Goal: Task Accomplishment & Management: Complete application form

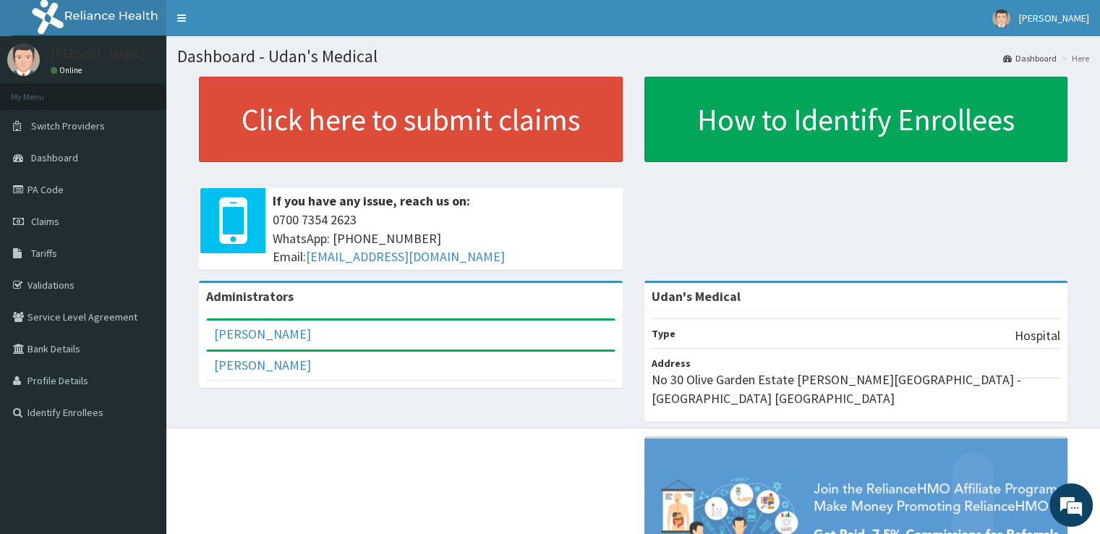
click at [55, 193] on link "PA Code" at bounding box center [83, 190] width 166 height 32
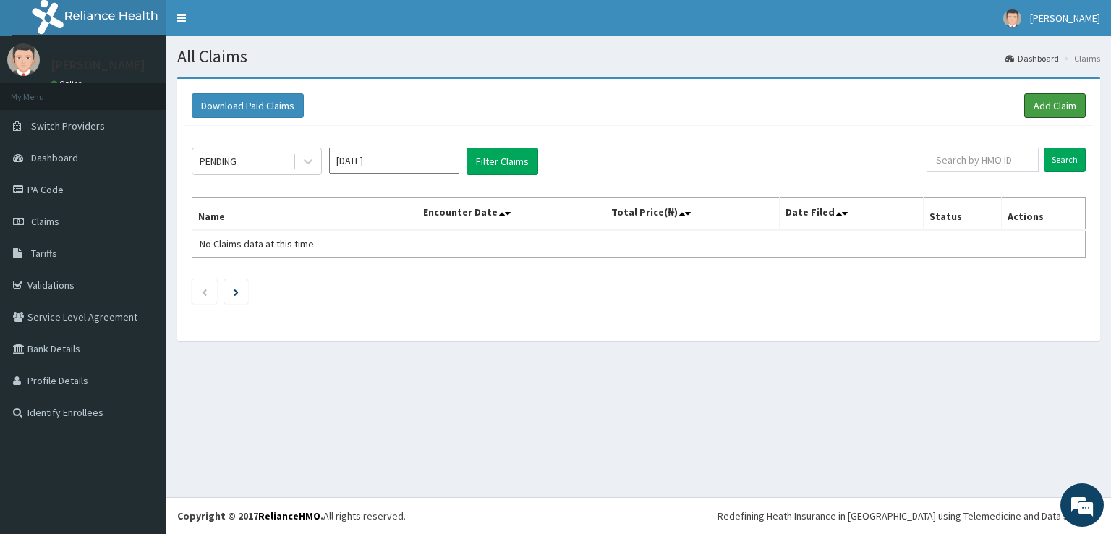
click at [1054, 96] on link "Add Claim" at bounding box center [1054, 105] width 61 height 25
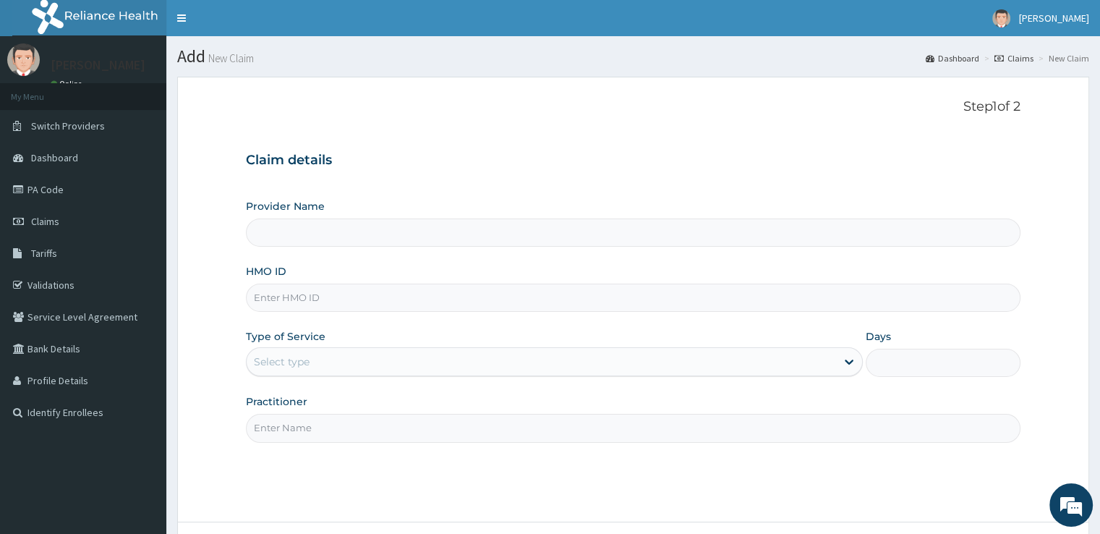
type input "Udan's Medical"
click at [265, 290] on input "HMO ID" at bounding box center [633, 298] width 774 height 28
type input "DWC/10011/A"
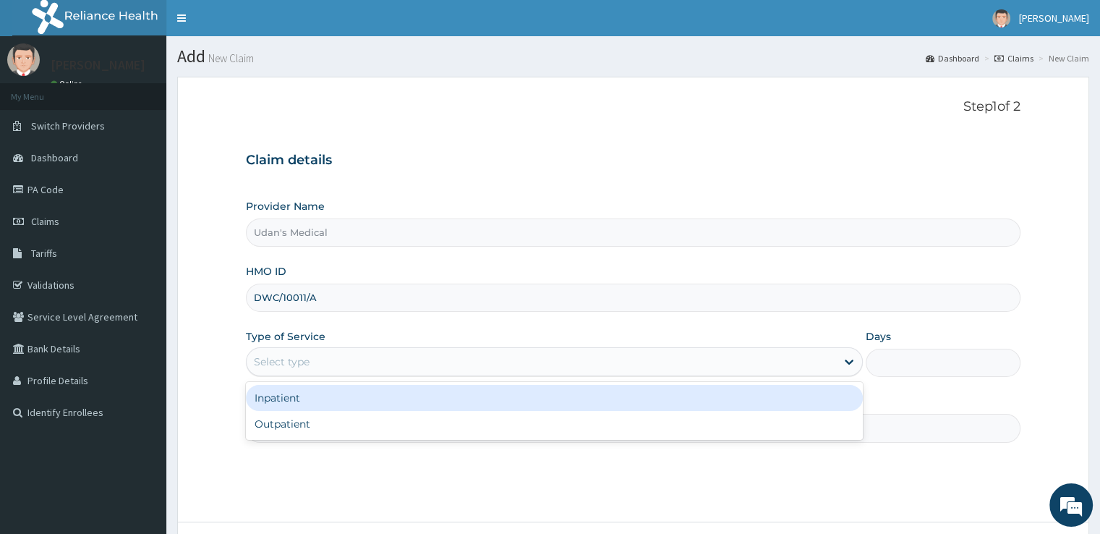
click at [276, 365] on div "Select type" at bounding box center [282, 361] width 56 height 14
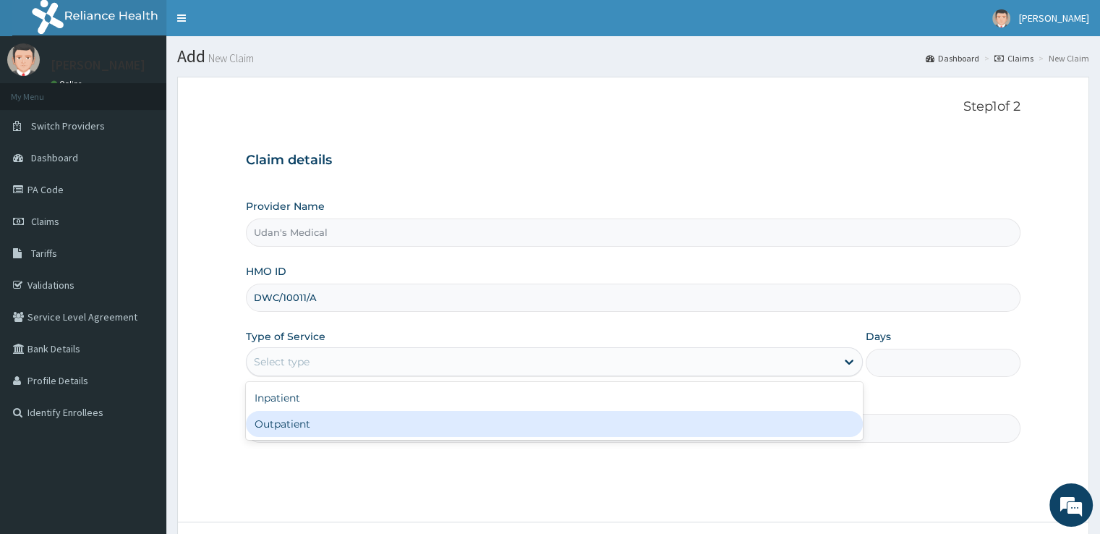
click at [286, 417] on div "Outpatient" at bounding box center [554, 424] width 617 height 26
type input "1"
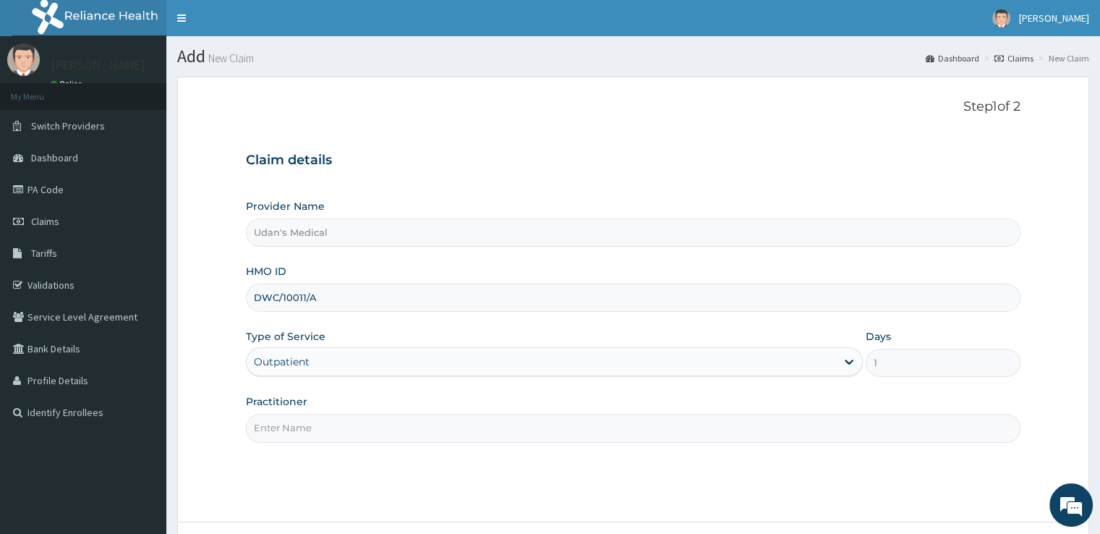
click at [298, 429] on input "Practitioner" at bounding box center [633, 428] width 774 height 28
type input "DOCTOR [PERSON_NAME]"
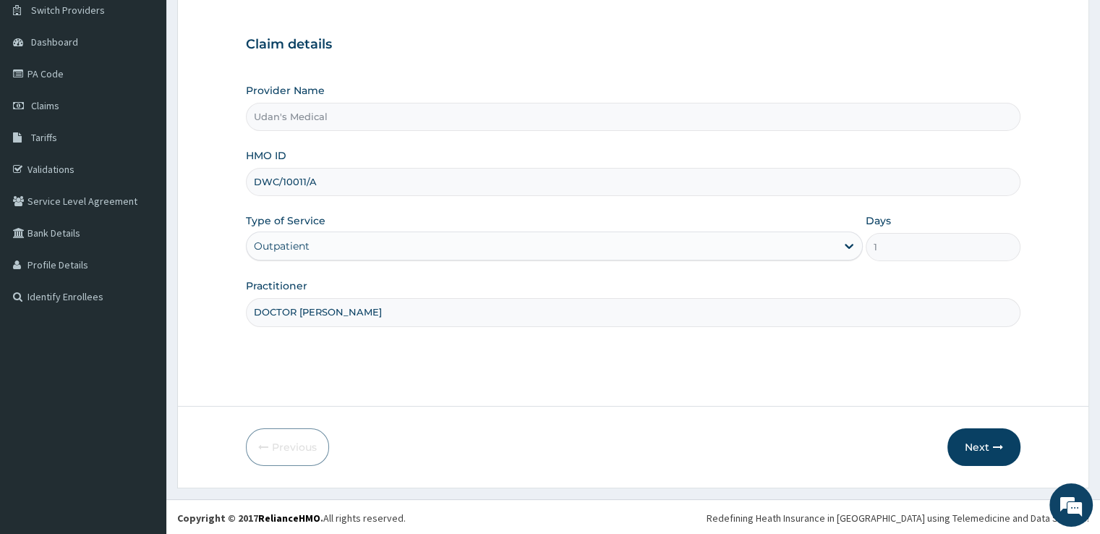
scroll to position [117, 0]
click at [978, 443] on button "Next" at bounding box center [983, 446] width 73 height 38
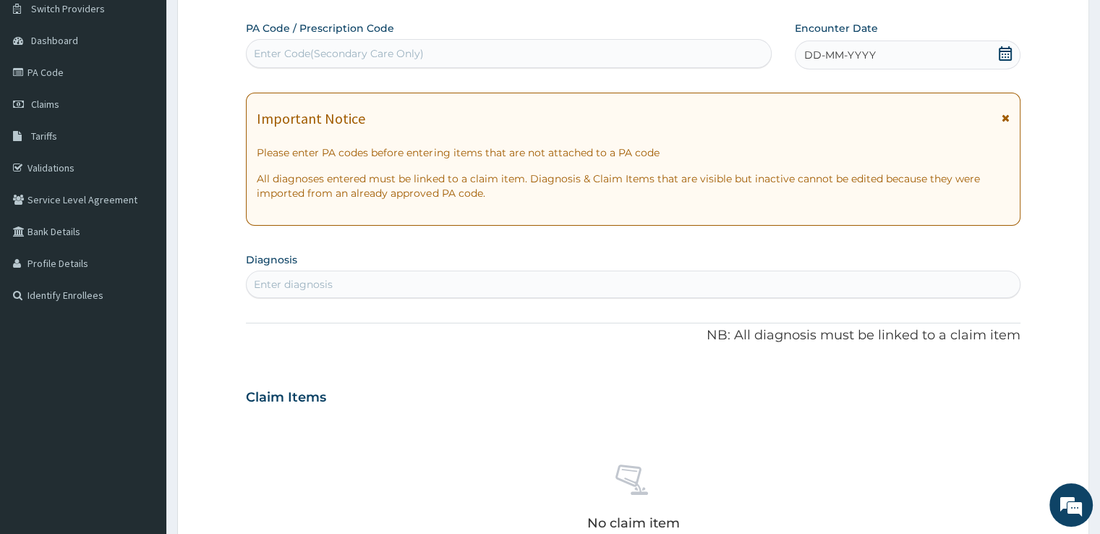
click at [278, 46] on div "Enter Code(Secondary Care Only)" at bounding box center [339, 53] width 170 height 14
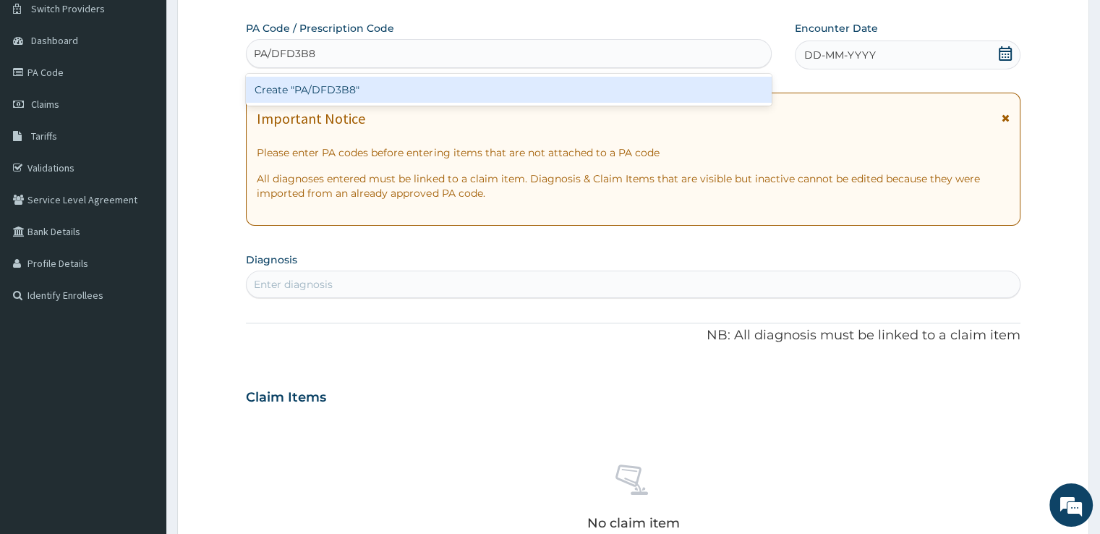
type input "PA/DFD3B8"
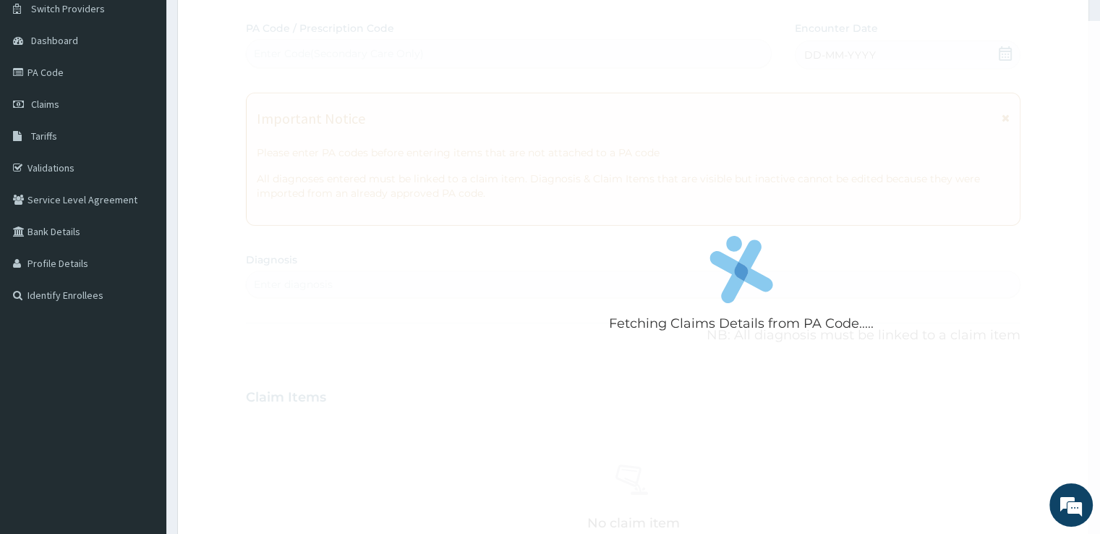
click at [303, 285] on div "Fetching Claims Details from PA Code..... PA Code / Prescription Code Enter Cod…" at bounding box center [633, 395] width 774 height 749
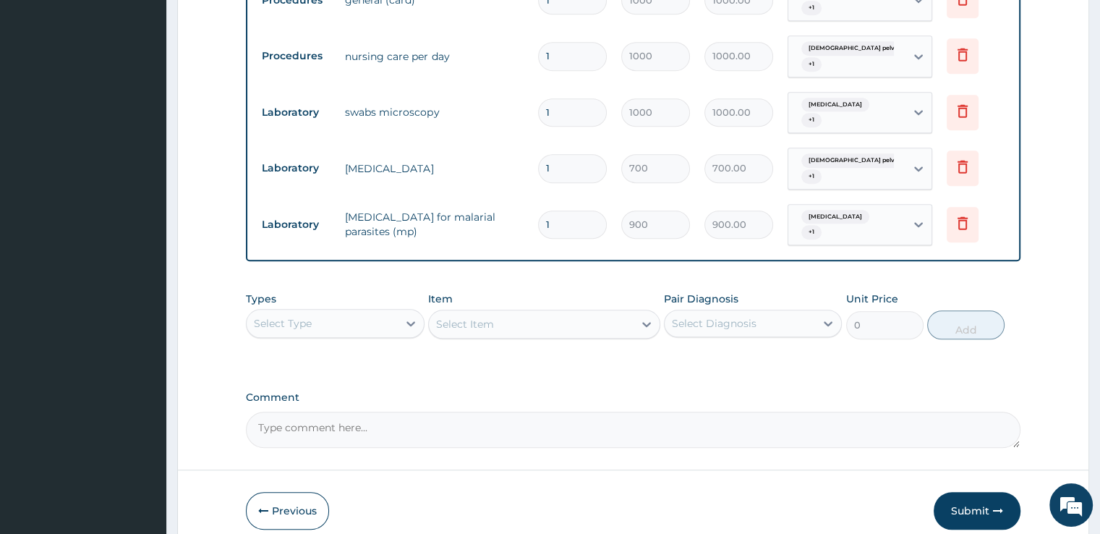
scroll to position [1183, 0]
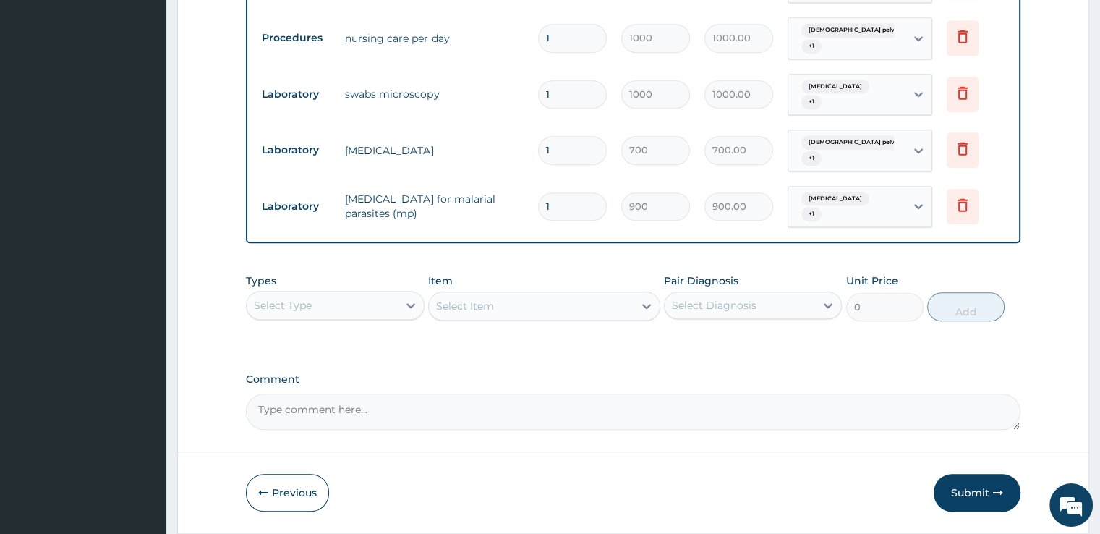
click at [975, 474] on button "Submit" at bounding box center [977, 493] width 87 height 38
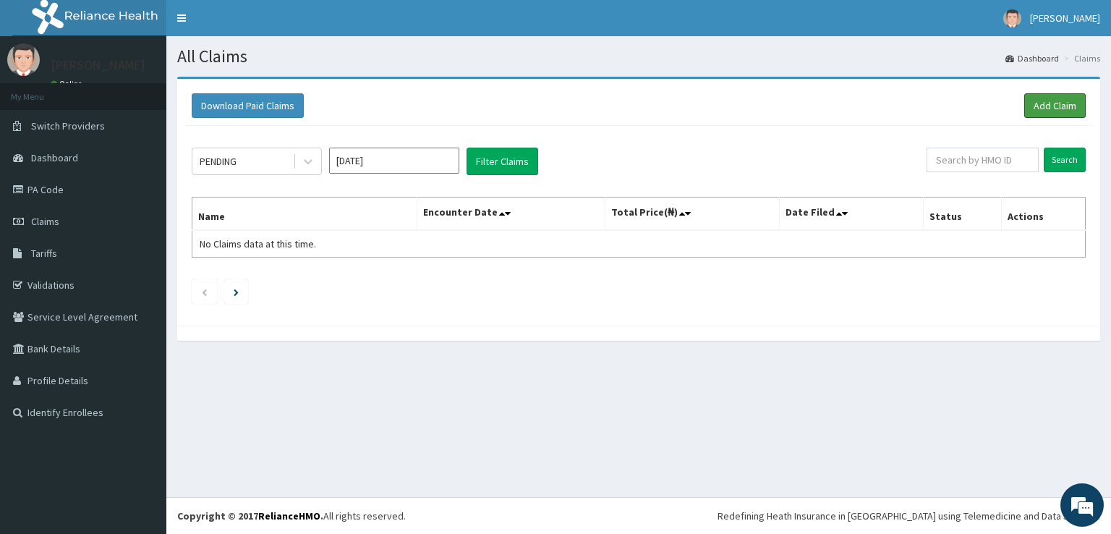
click at [1042, 105] on link "Add Claim" at bounding box center [1054, 105] width 61 height 25
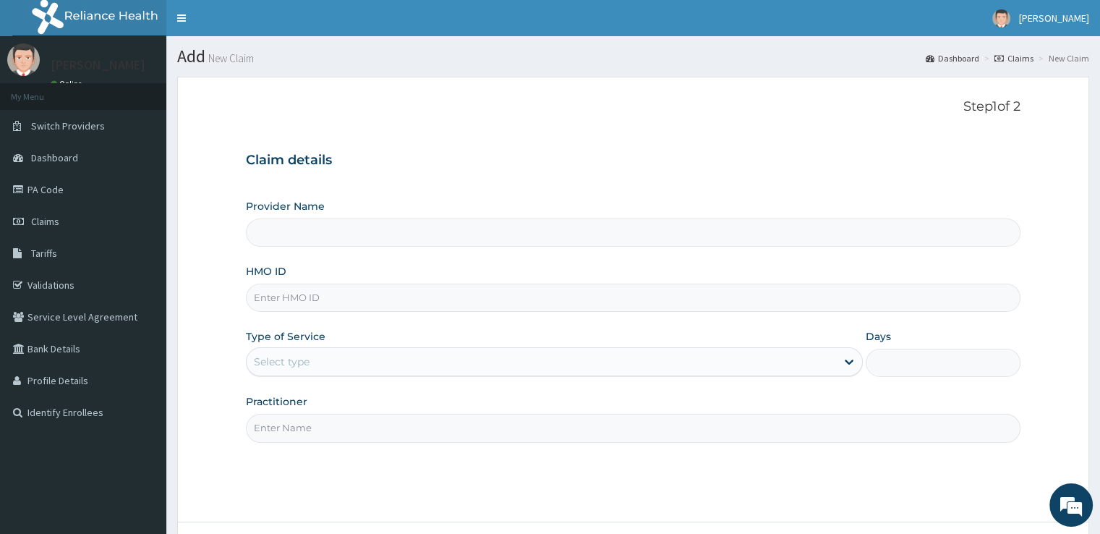
type input "Udan's Medical"
click at [272, 299] on input "HMO ID" at bounding box center [633, 298] width 774 height 28
type input "BWC/10003/A"
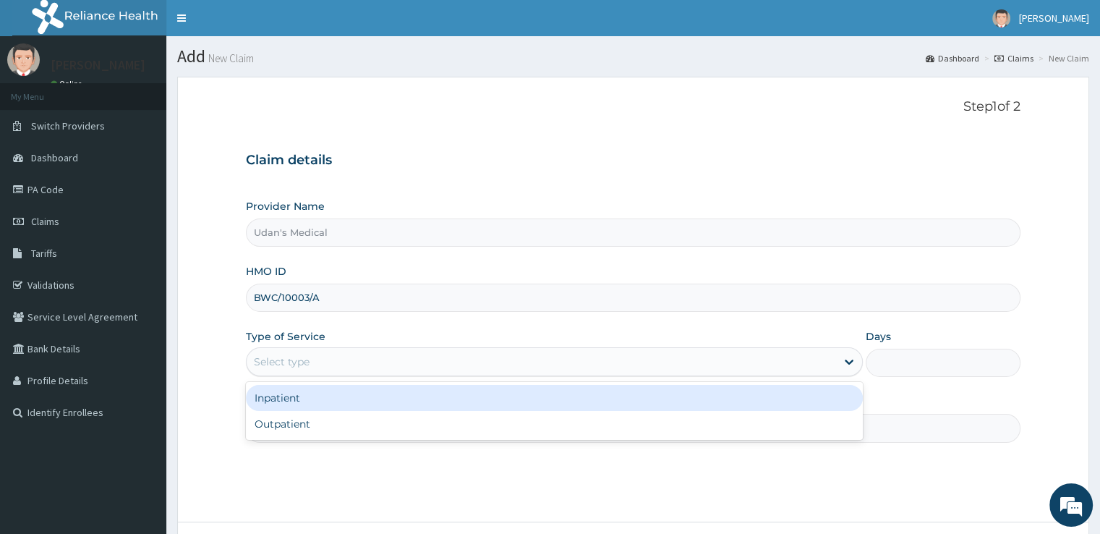
click at [286, 350] on div "Select type" at bounding box center [541, 361] width 589 height 23
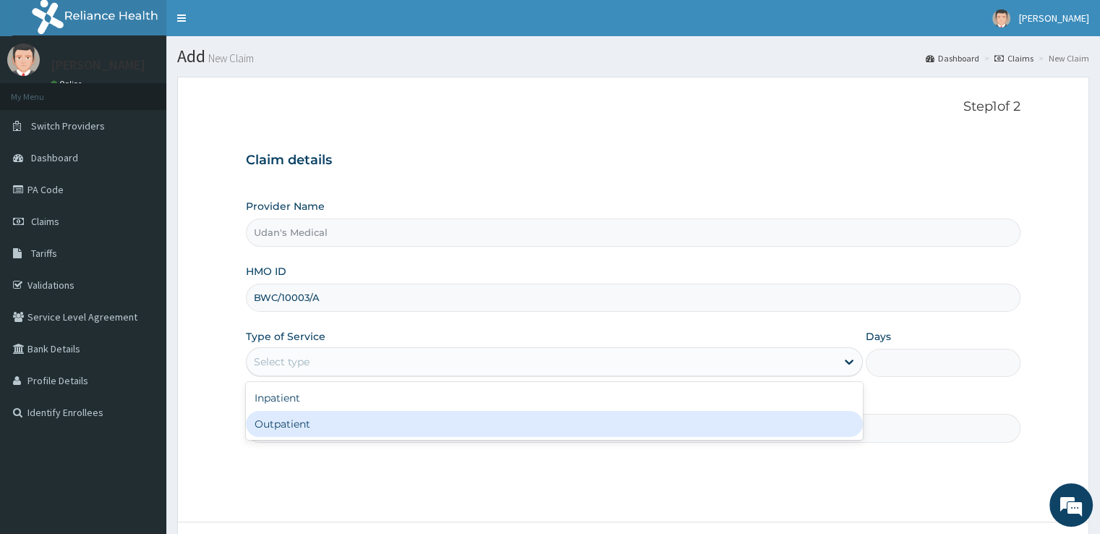
click at [303, 423] on div "Outpatient" at bounding box center [554, 424] width 617 height 26
type input "1"
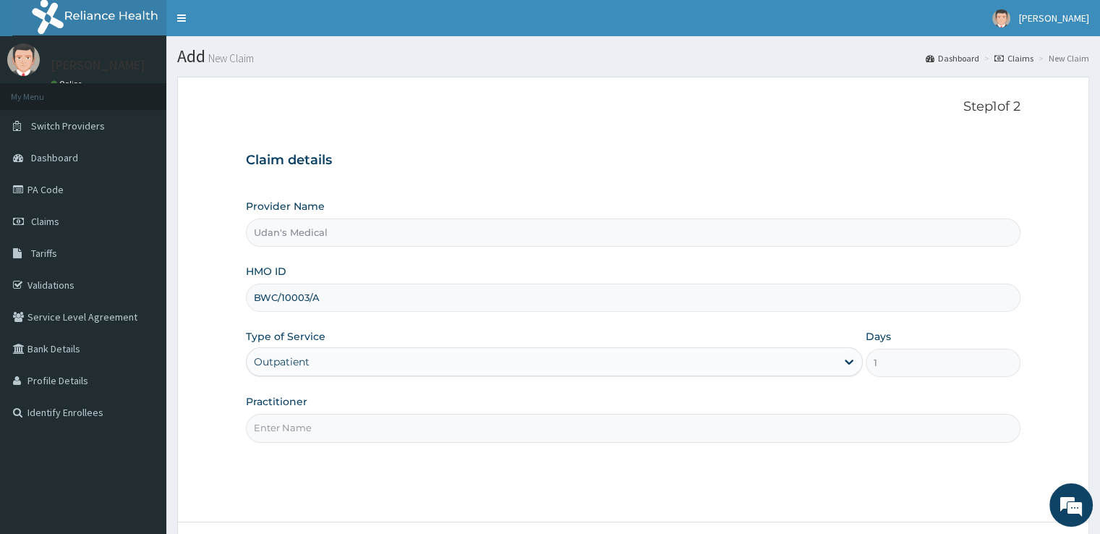
click at [312, 431] on input "Practitioner" at bounding box center [633, 428] width 774 height 28
type input "DOCTOR ONYEDIKACHI"
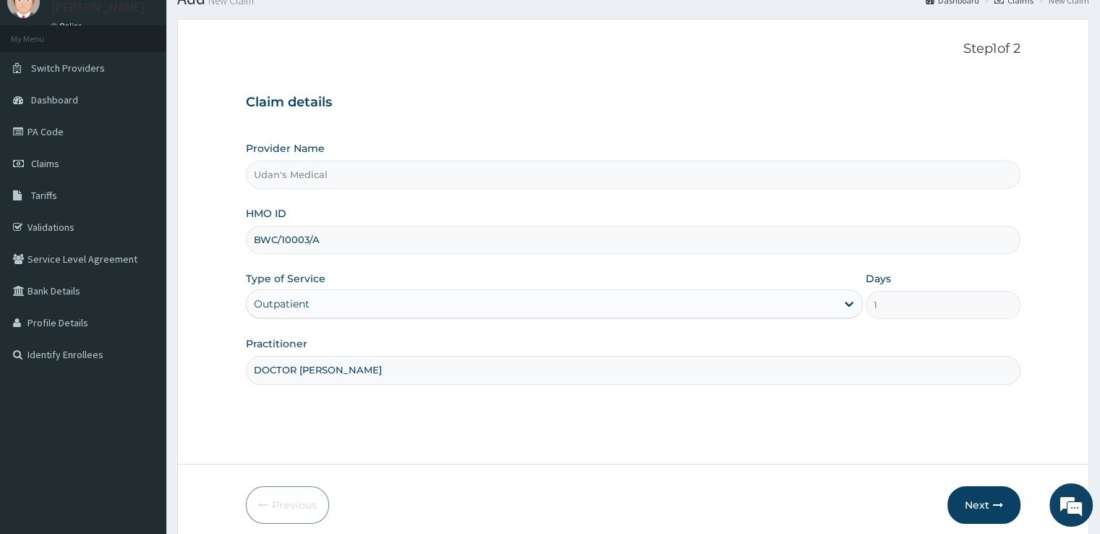
scroll to position [117, 0]
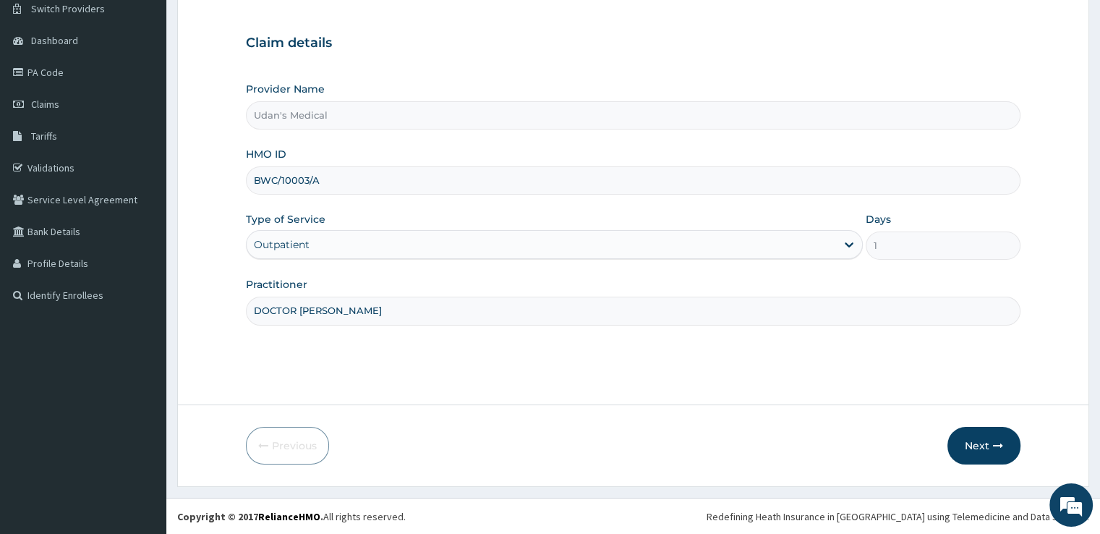
click at [976, 440] on button "Next" at bounding box center [983, 446] width 73 height 38
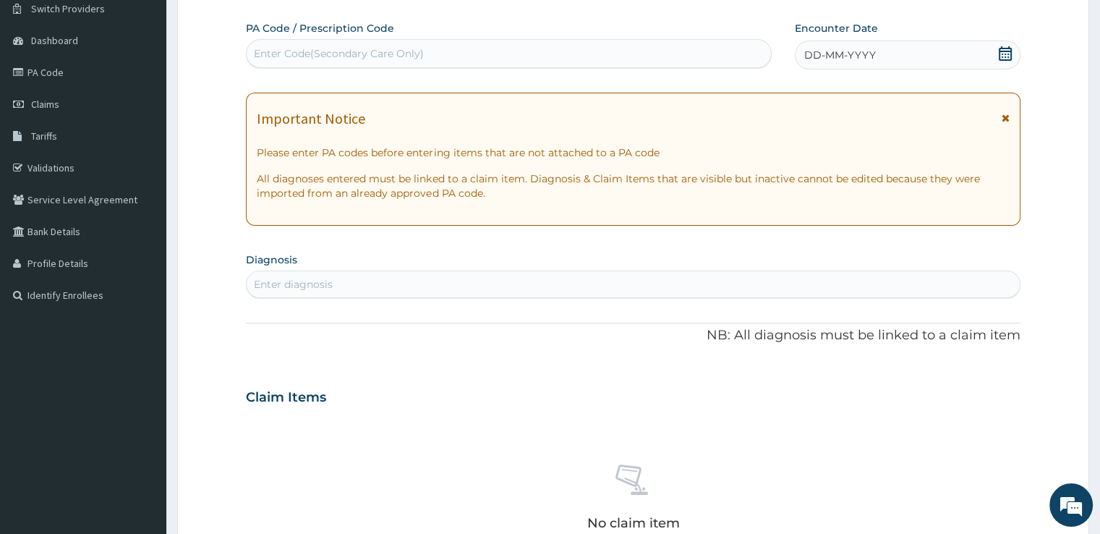
click at [270, 51] on div "Enter Code(Secondary Care Only)" at bounding box center [339, 53] width 170 height 14
type input "9"
type input "0BBD62"
click at [248, 51] on div "Enter Code(Secondary Care Only)" at bounding box center [509, 53] width 524 height 23
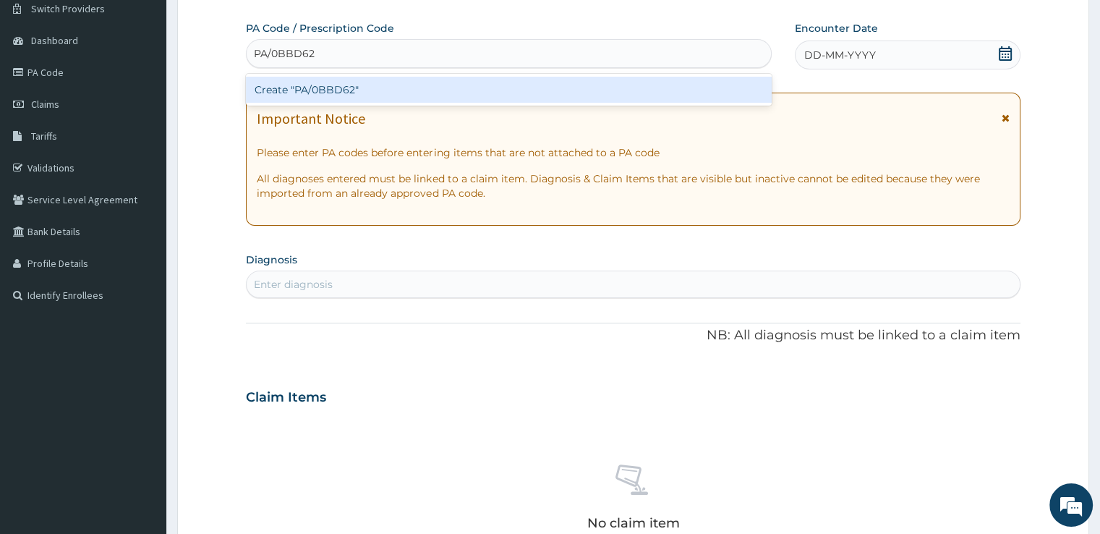
type input "PA/0BBD62"
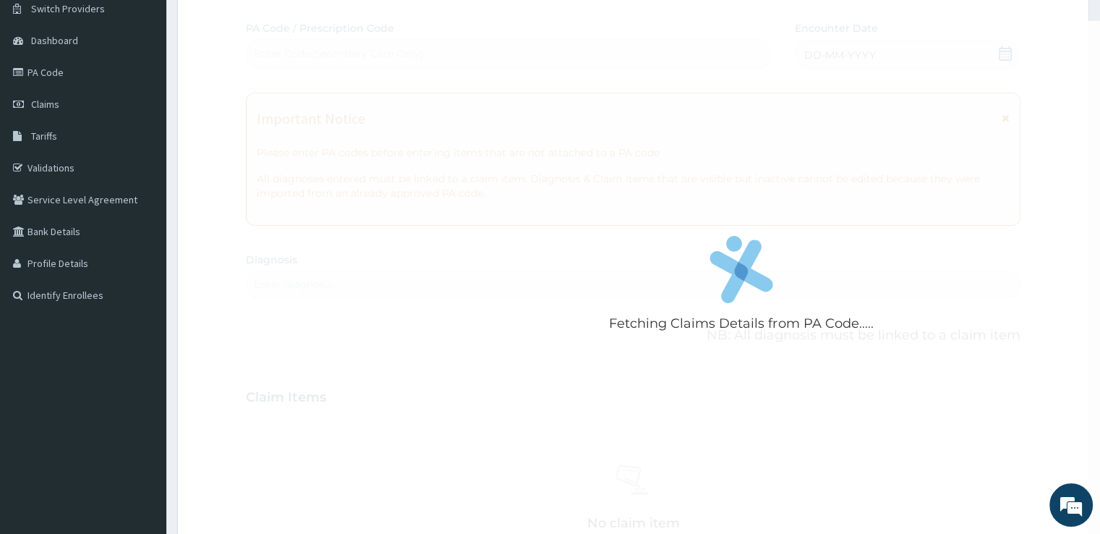
click at [292, 277] on div "Fetching Claims Details from PA Code..... PA Code / Prescription Code Enter Cod…" at bounding box center [633, 395] width 774 height 749
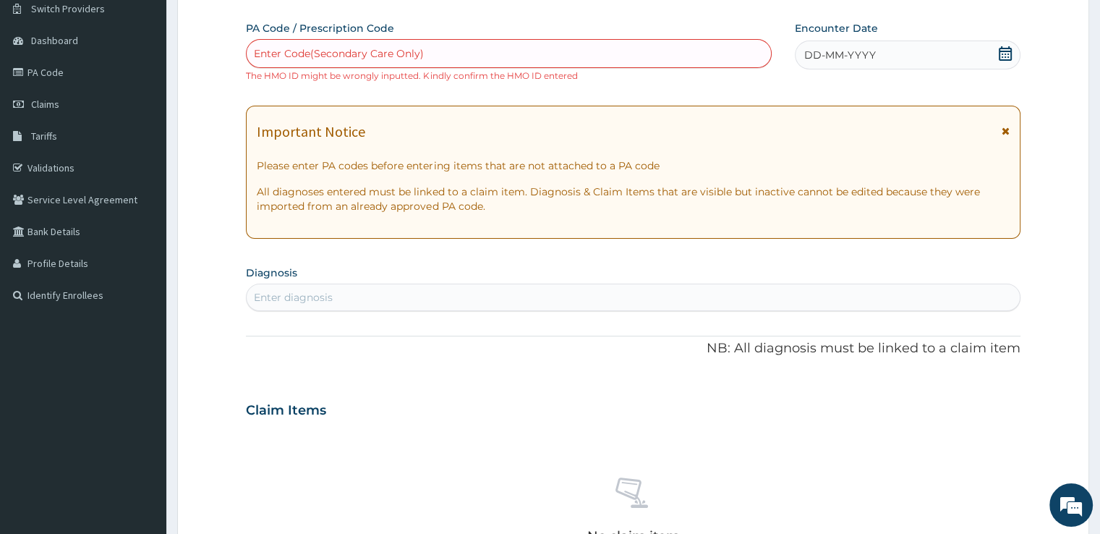
click at [257, 45] on div "Enter Code(Secondary Care Only)" at bounding box center [509, 53] width 524 height 23
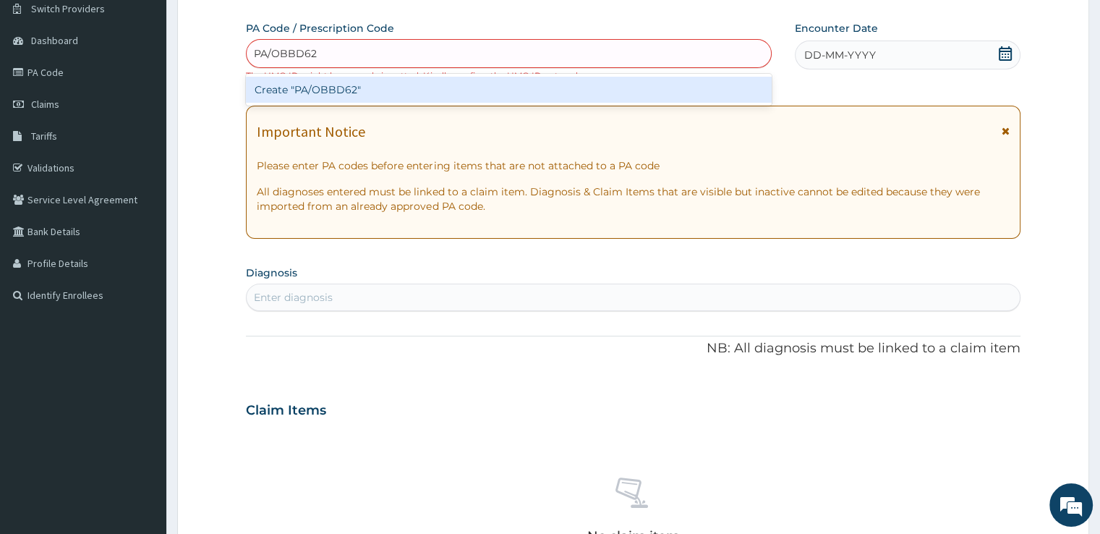
type input "PA/OBBD62"
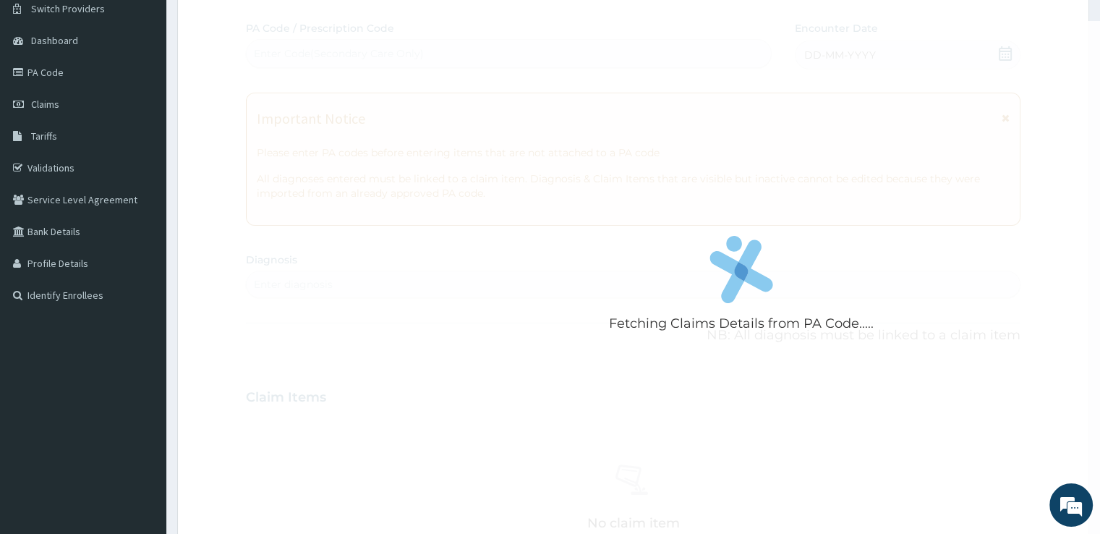
click at [284, 284] on div "Fetching Claims Details from PA Code..... PA Code / Prescription Code Enter Cod…" at bounding box center [633, 395] width 774 height 749
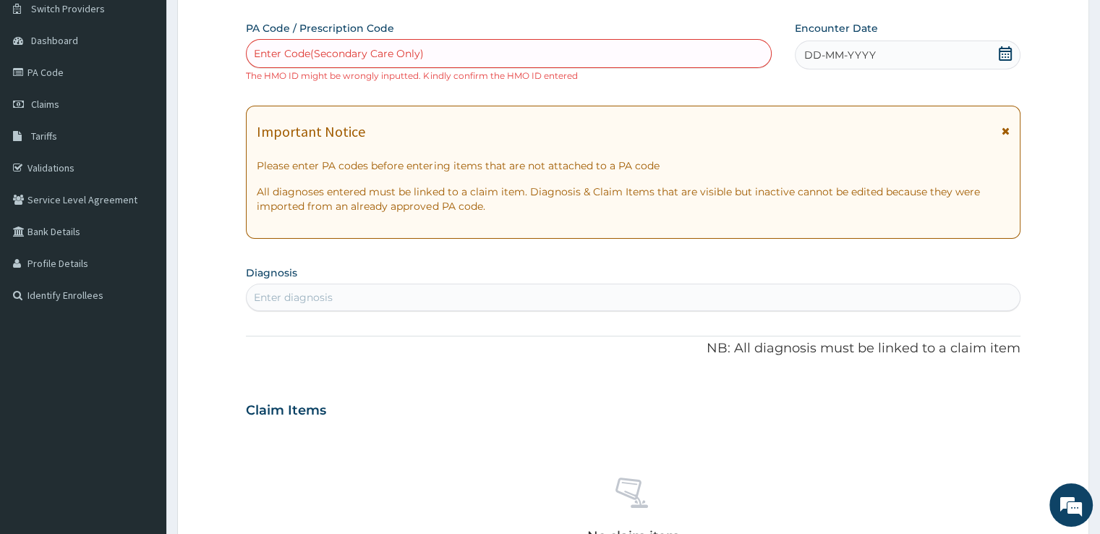
click at [264, 48] on div "Enter Code(Secondary Care Only)" at bounding box center [339, 53] width 170 height 14
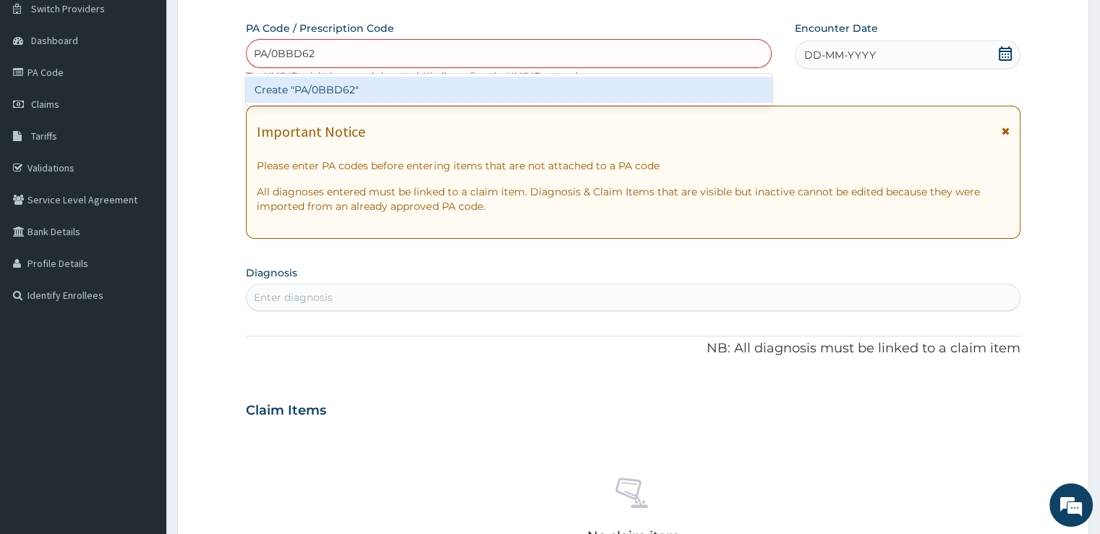
type input "PA/0BBD62"
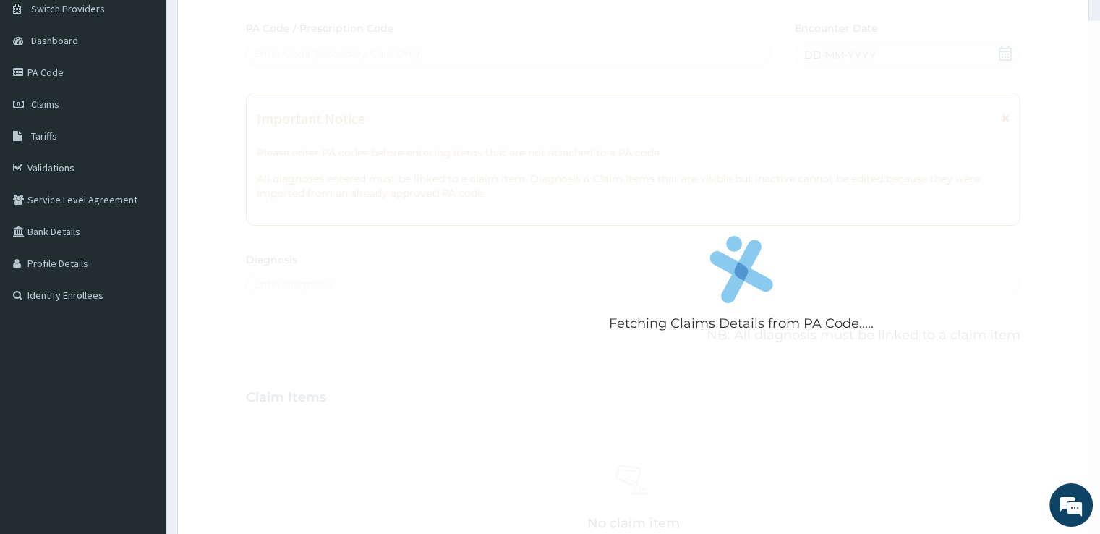
click at [291, 293] on div "Fetching Claims Details from PA Code..... PA Code / Prescription Code Enter Cod…" at bounding box center [633, 395] width 774 height 749
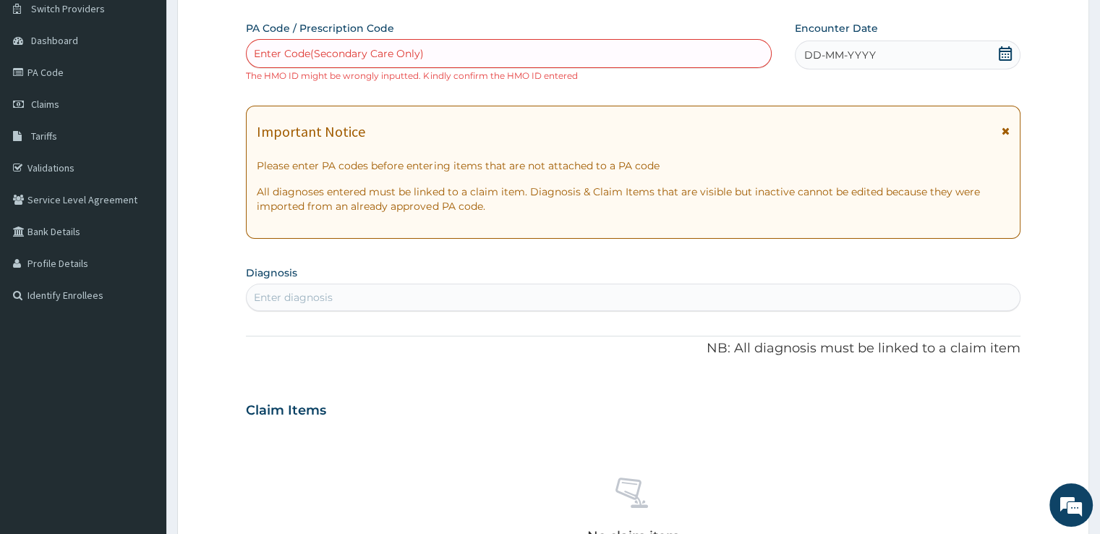
click at [56, 72] on link "PA Code" at bounding box center [83, 72] width 166 height 32
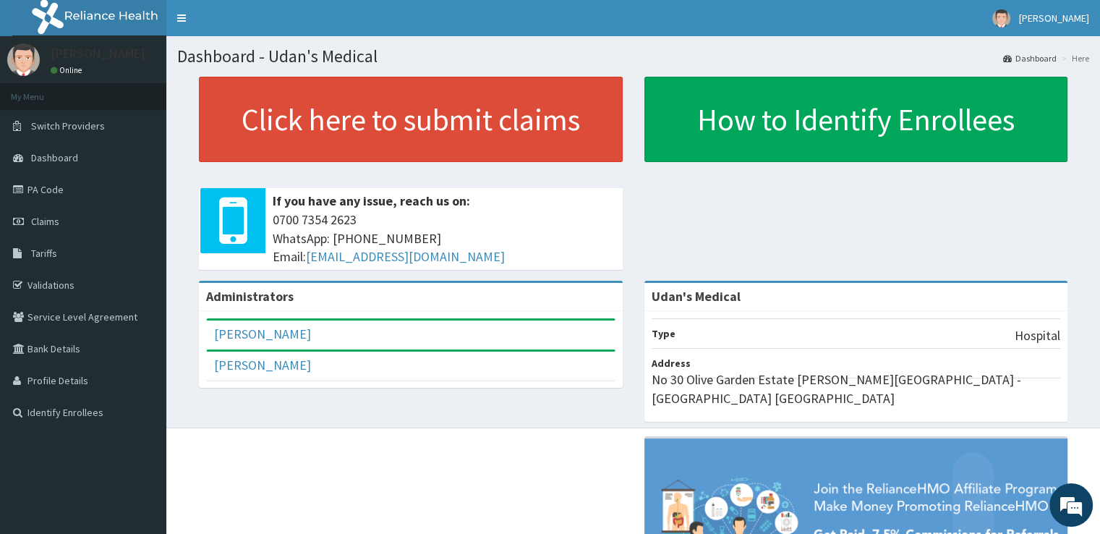
click at [49, 190] on link "PA Code" at bounding box center [83, 190] width 166 height 32
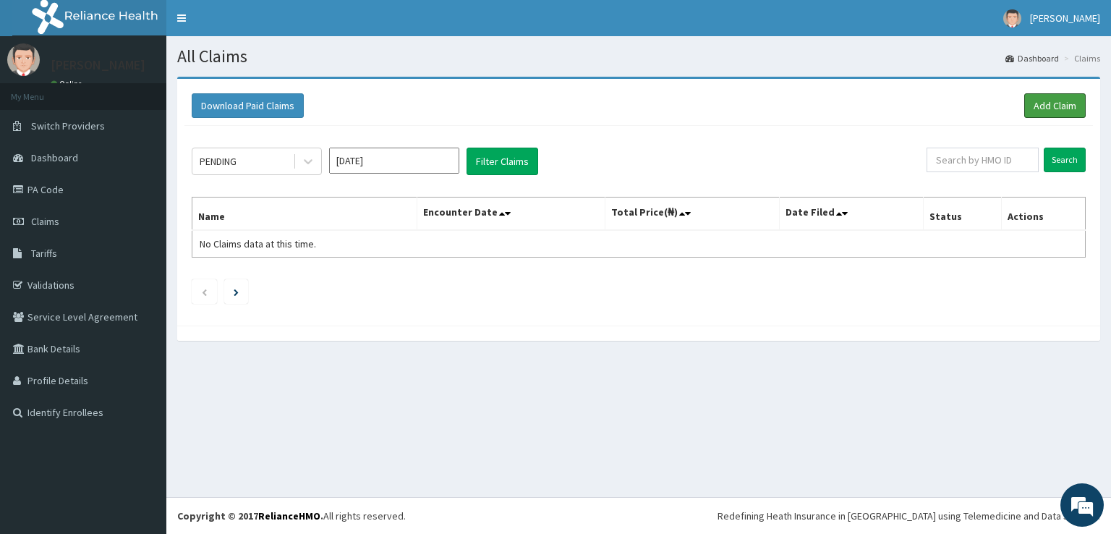
click at [1058, 105] on link "Add Claim" at bounding box center [1054, 105] width 61 height 25
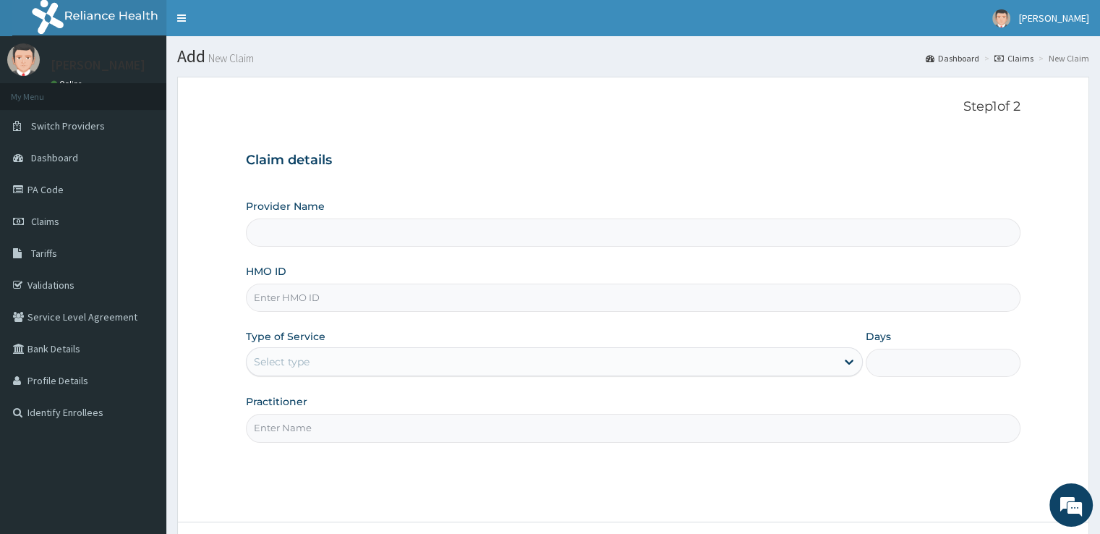
type input "Udan's Medical"
click at [275, 300] on input "HMO ID" at bounding box center [633, 298] width 774 height 28
type input "DWC/10003/A"
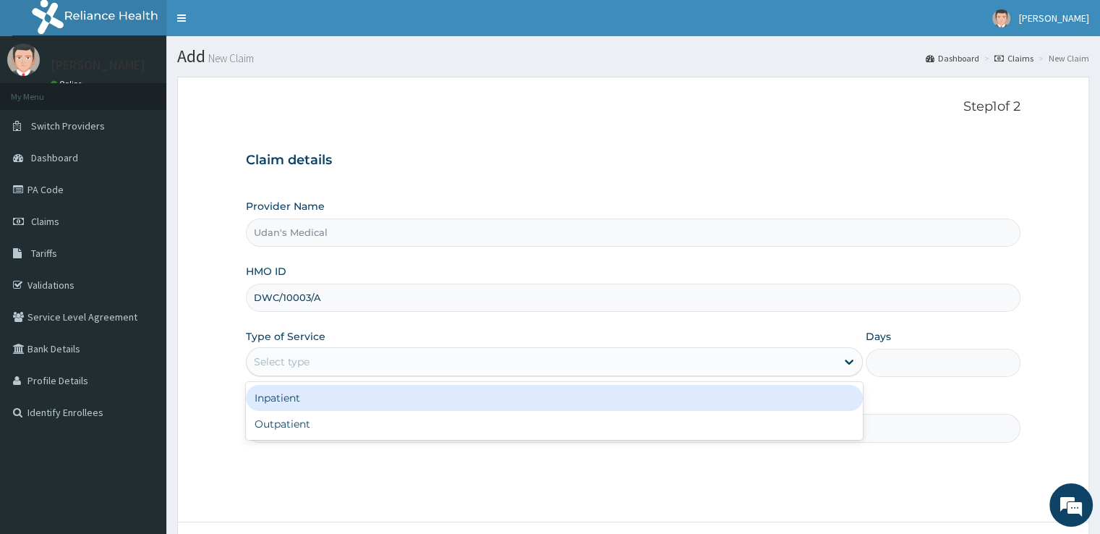
click at [308, 357] on div "Select type" at bounding box center [282, 361] width 56 height 14
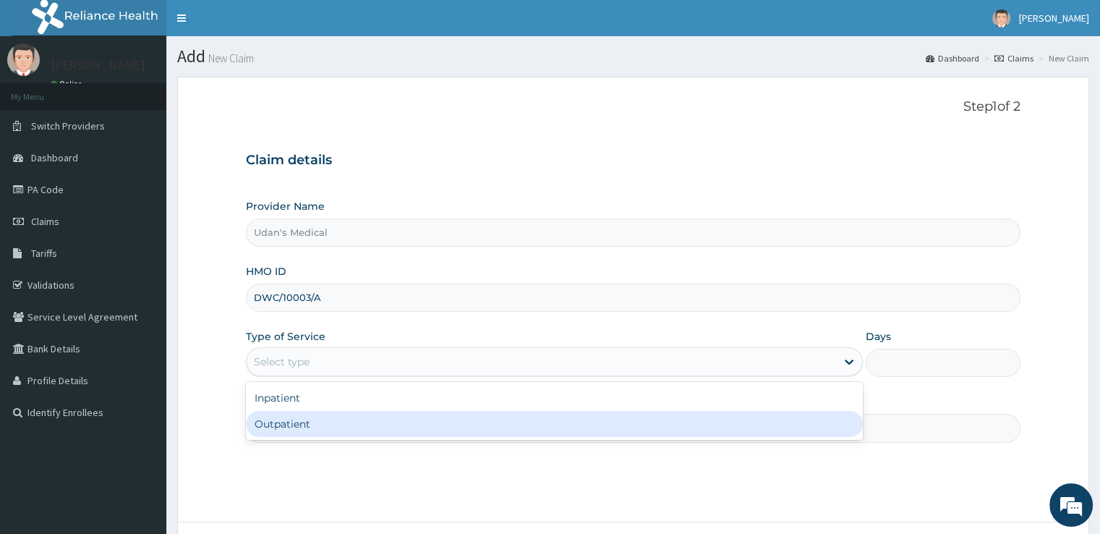
click at [297, 427] on div "Outpatient" at bounding box center [554, 424] width 617 height 26
type input "1"
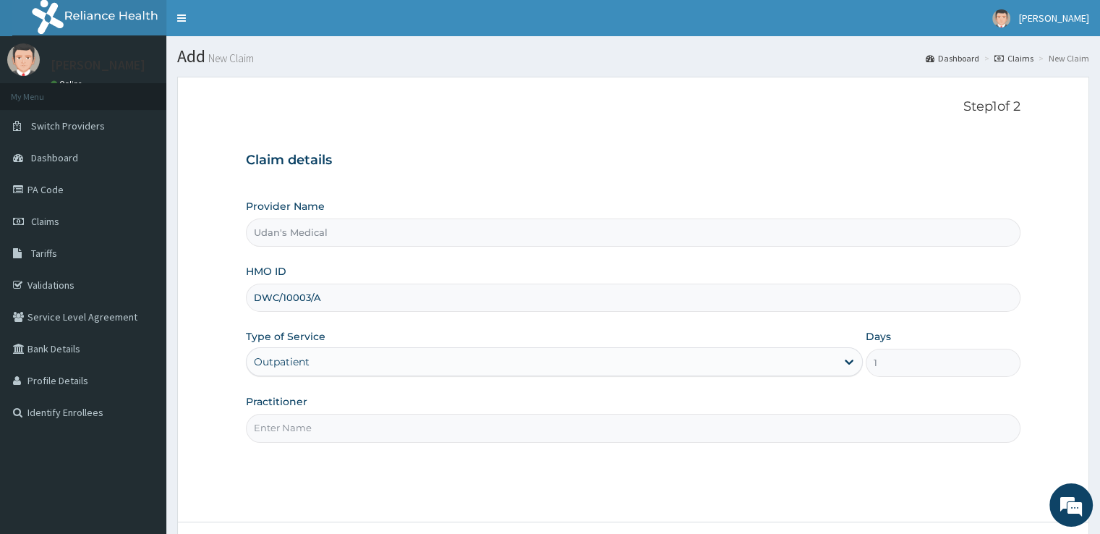
click at [302, 436] on input "Practitioner" at bounding box center [633, 428] width 774 height 28
type input "DOCTOR [PERSON_NAME]"
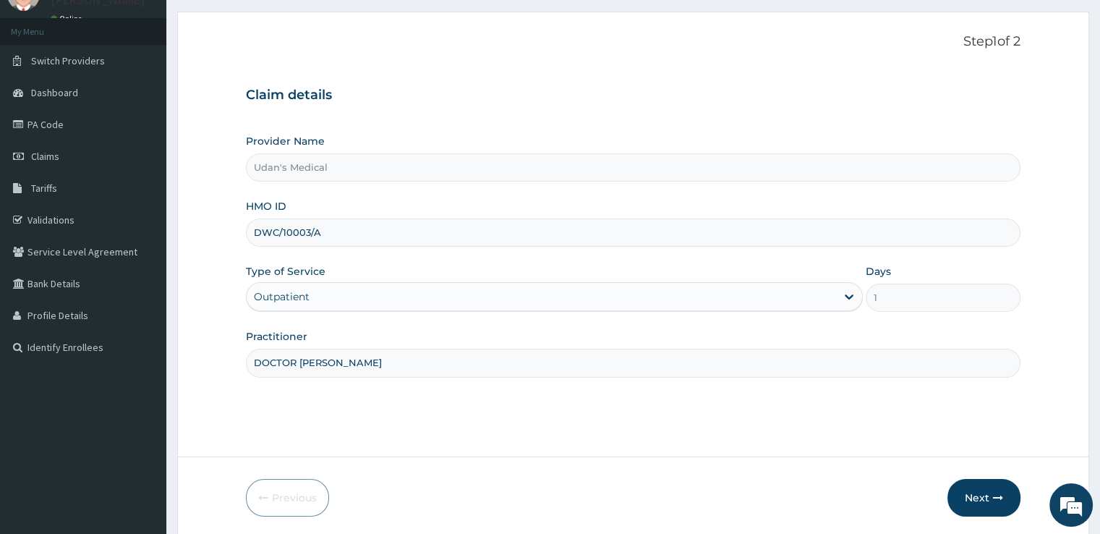
scroll to position [87, 0]
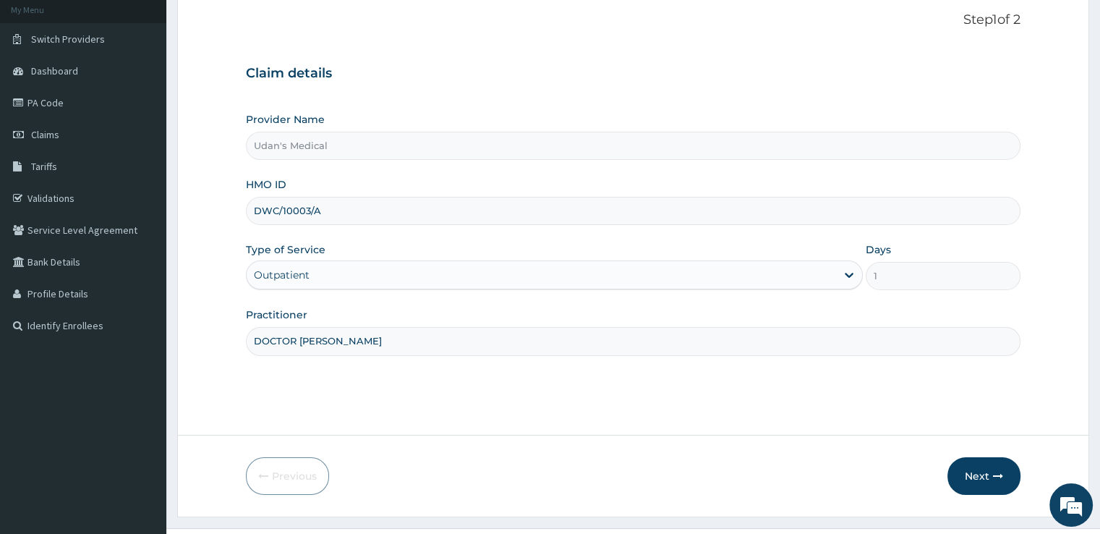
click at [978, 475] on button "Next" at bounding box center [983, 476] width 73 height 38
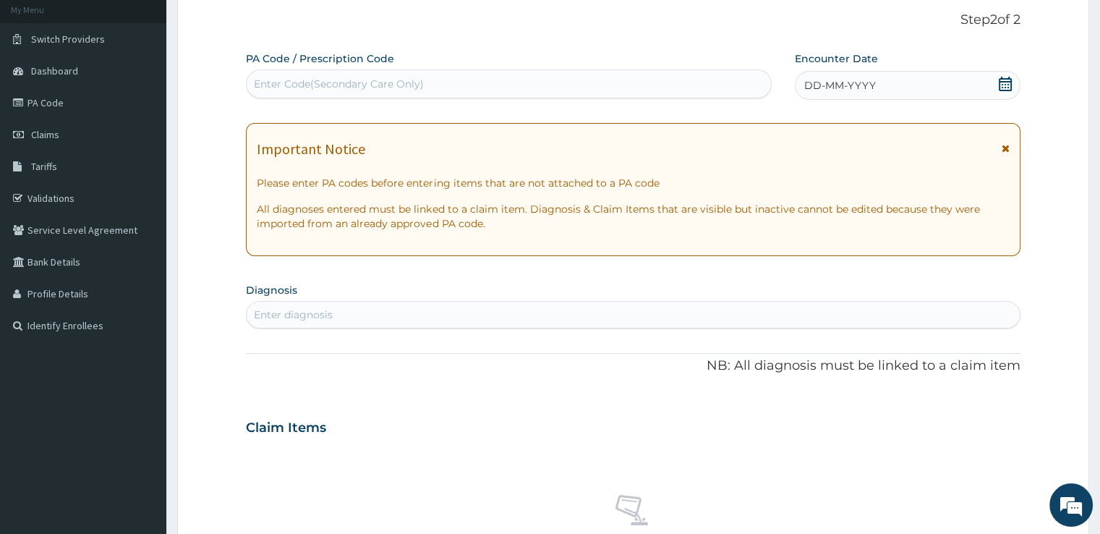
click at [277, 74] on div "Enter Code(Secondary Care Only)" at bounding box center [509, 83] width 524 height 23
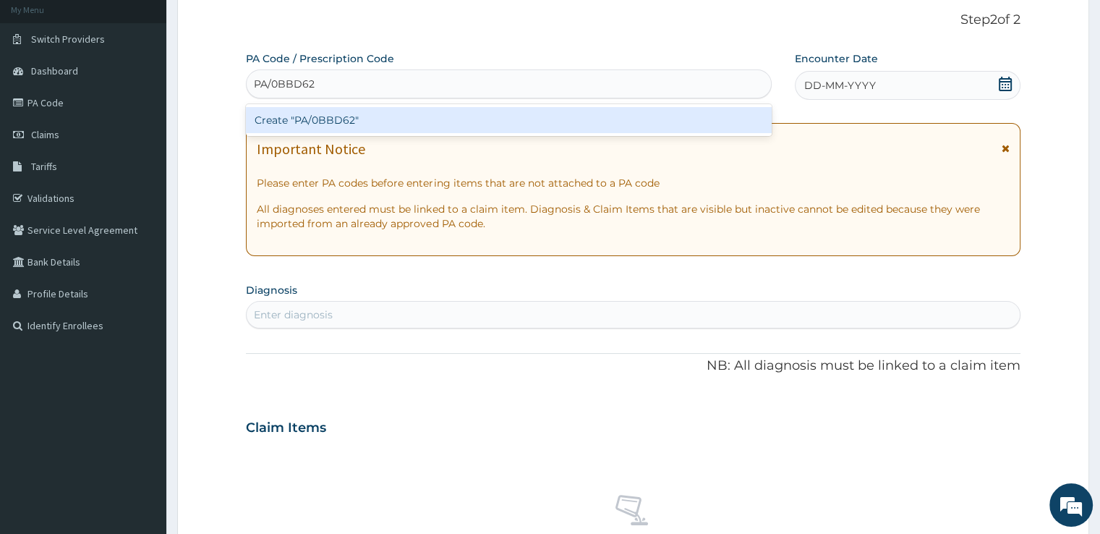
type input "PA/0BBD62"
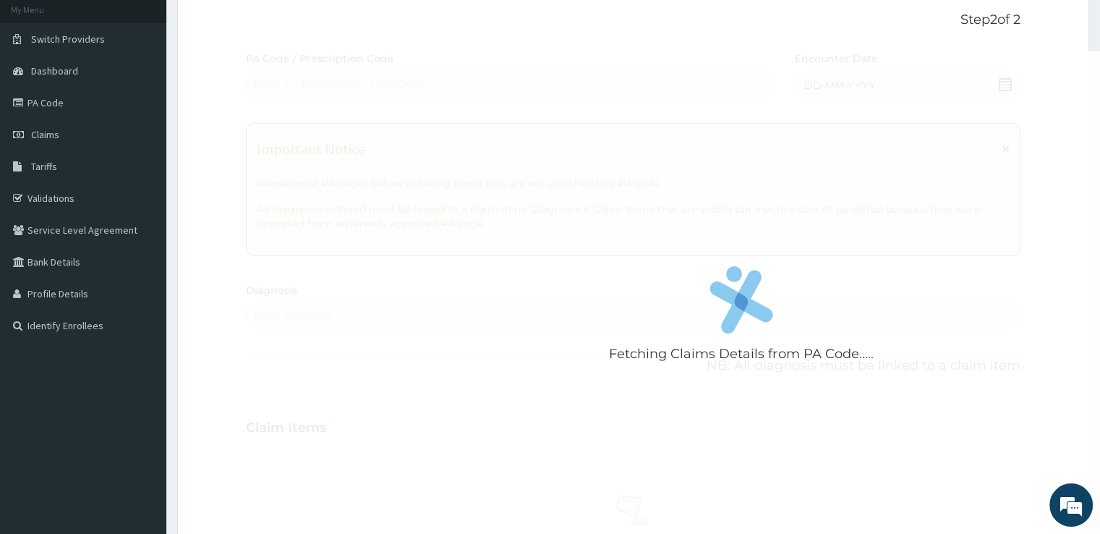
click at [300, 312] on div "Fetching Claims Details from PA Code..... PA Code / Prescription Code Enter Cod…" at bounding box center [633, 425] width 774 height 749
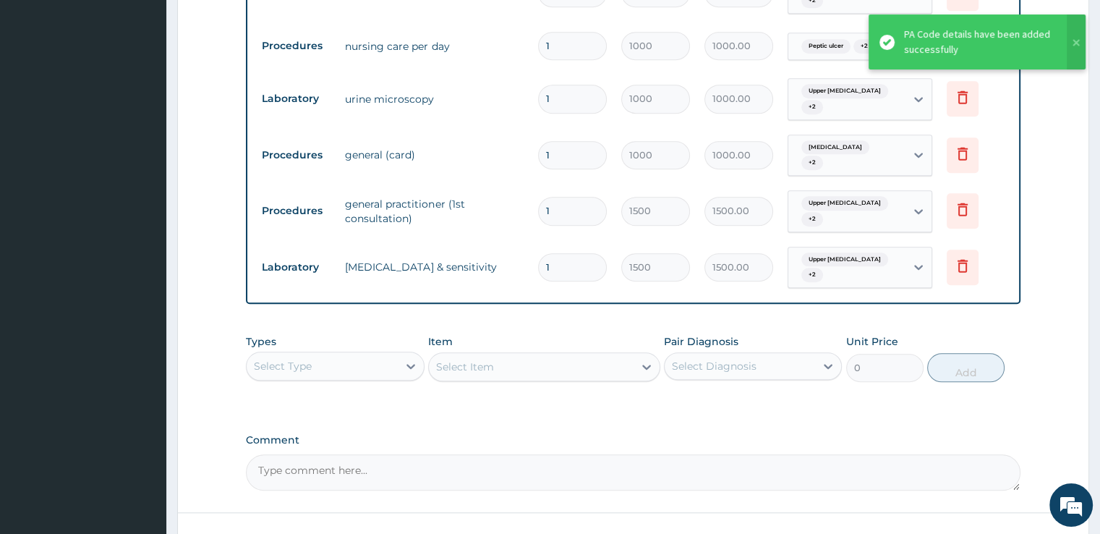
scroll to position [1227, 0]
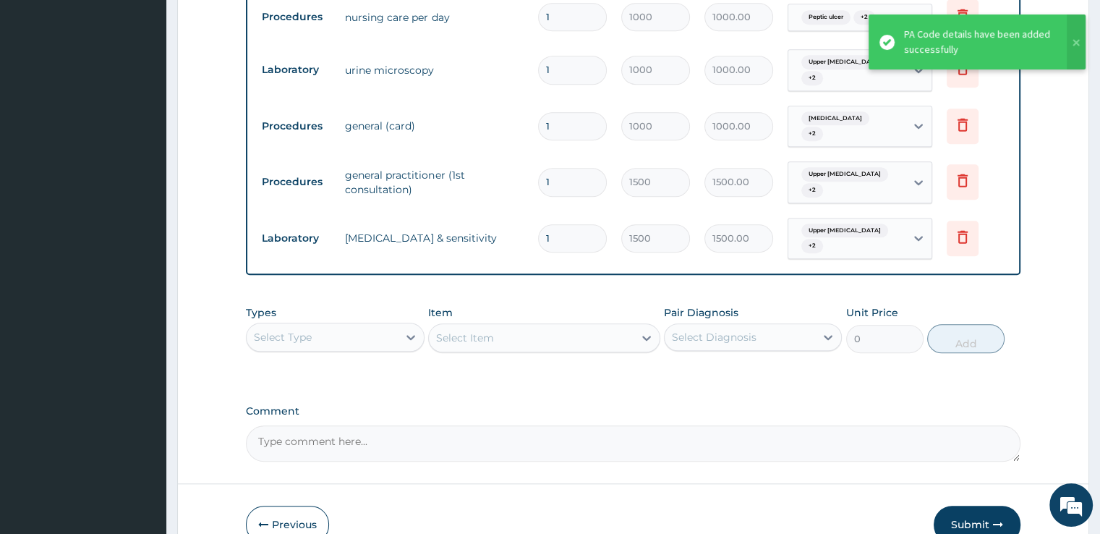
click at [971, 506] on button "Submit" at bounding box center [977, 525] width 87 height 38
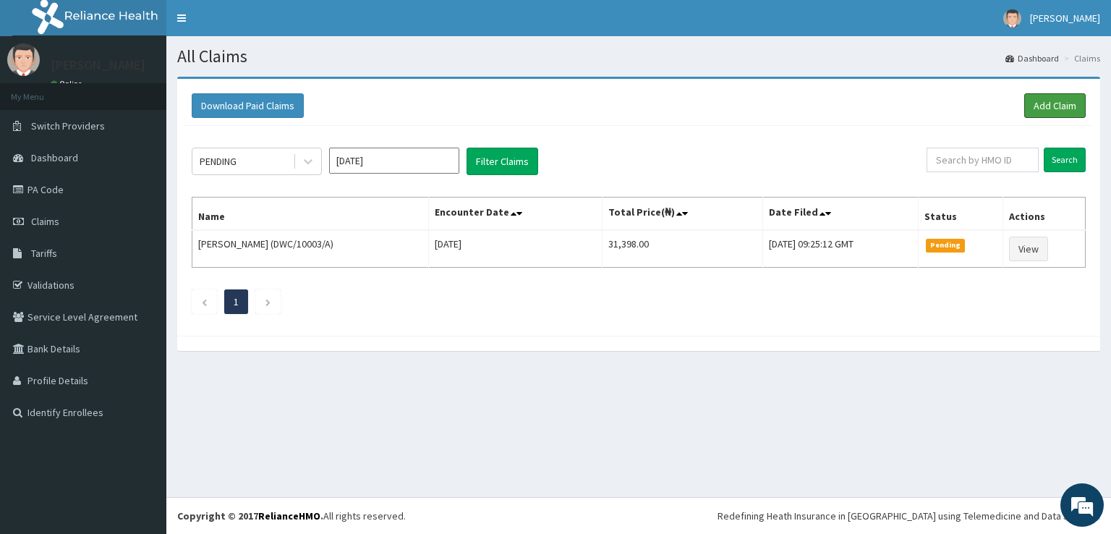
click at [1052, 102] on link "Add Claim" at bounding box center [1054, 105] width 61 height 25
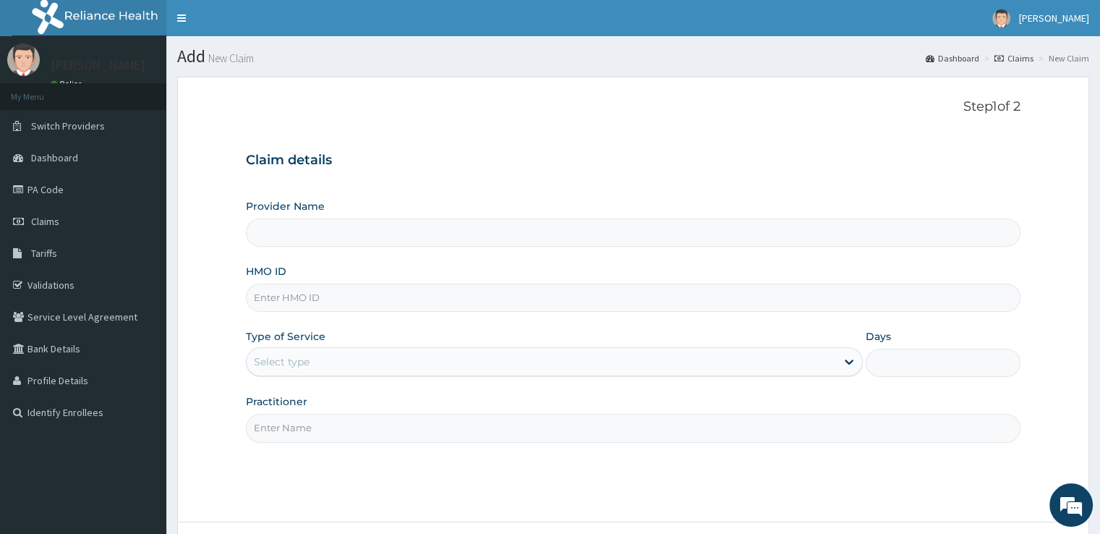
click at [264, 299] on input "HMO ID" at bounding box center [633, 298] width 774 height 28
type input "Udan's Medical"
type input "BRI/10229/A"
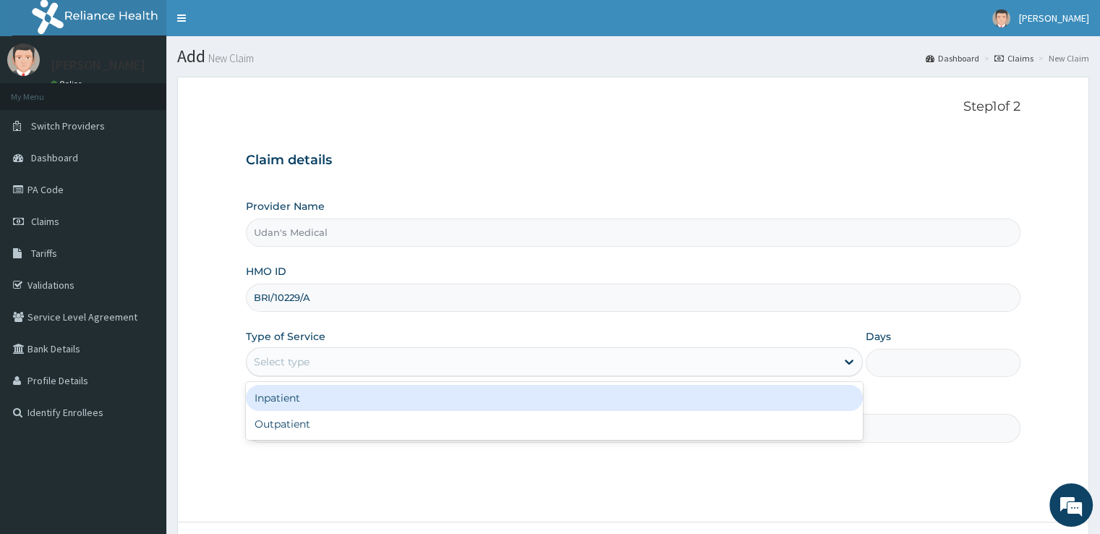
click at [276, 362] on div "Select type" at bounding box center [282, 361] width 56 height 14
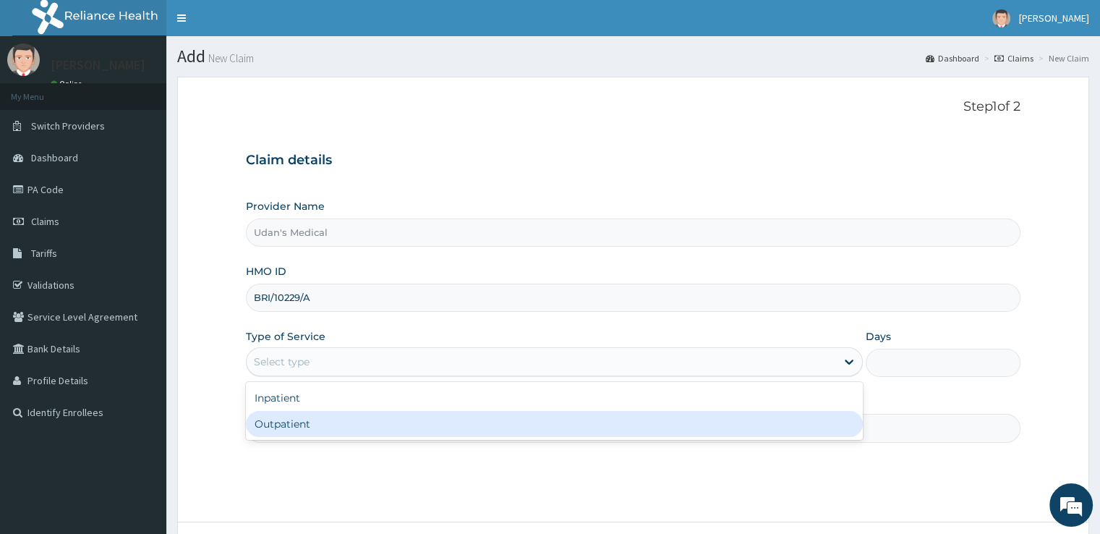
click at [281, 427] on div "Outpatient" at bounding box center [554, 424] width 617 height 26
type input "1"
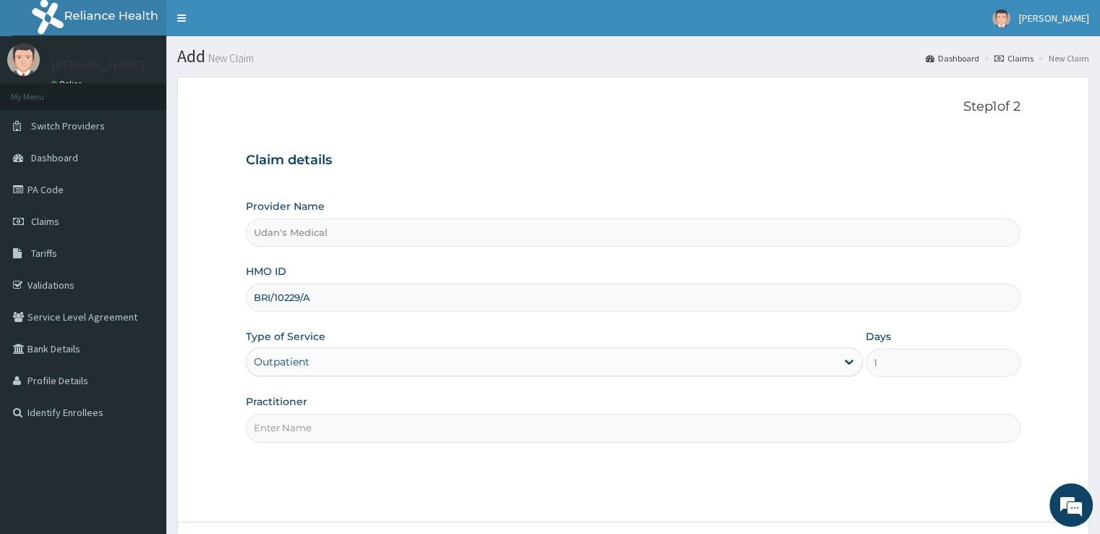
click at [320, 433] on input "Practitioner" at bounding box center [633, 428] width 774 height 28
type input "DOCTOR ONYEDIKACHI"
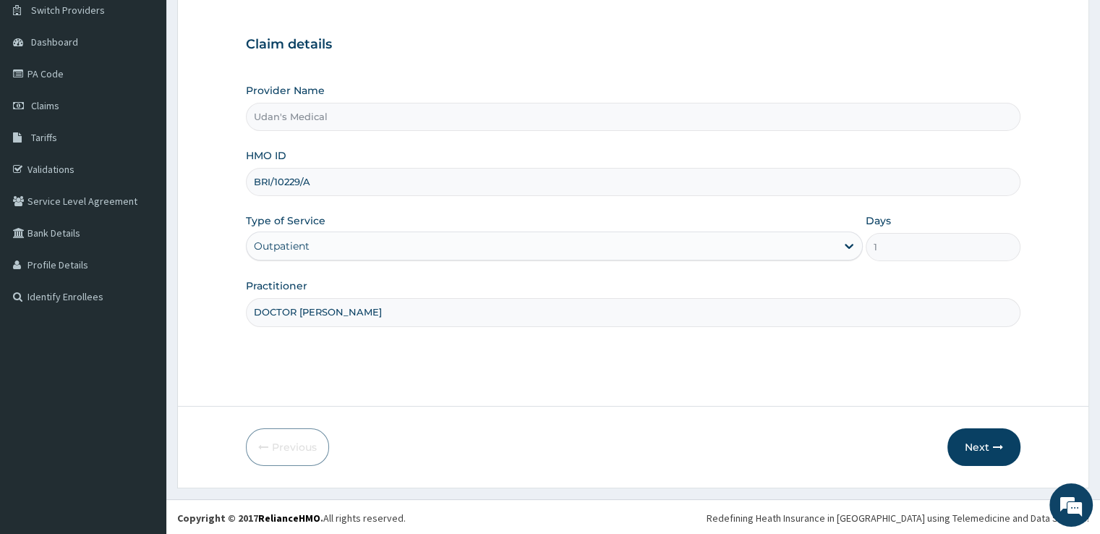
scroll to position [117, 0]
click at [986, 442] on button "Next" at bounding box center [983, 446] width 73 height 38
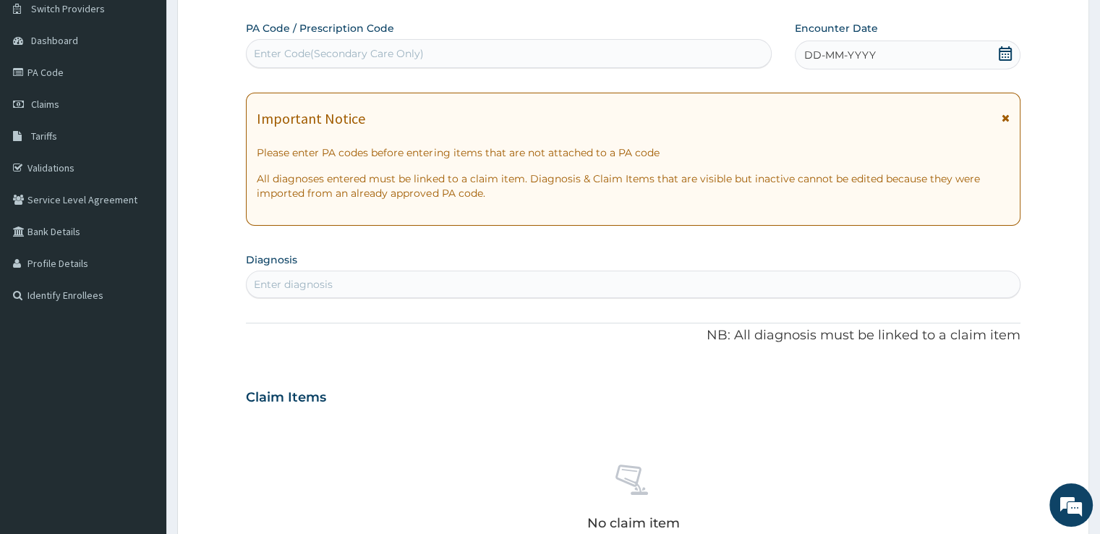
click at [276, 40] on div "Enter Code(Secondary Care Only)" at bounding box center [509, 53] width 526 height 29
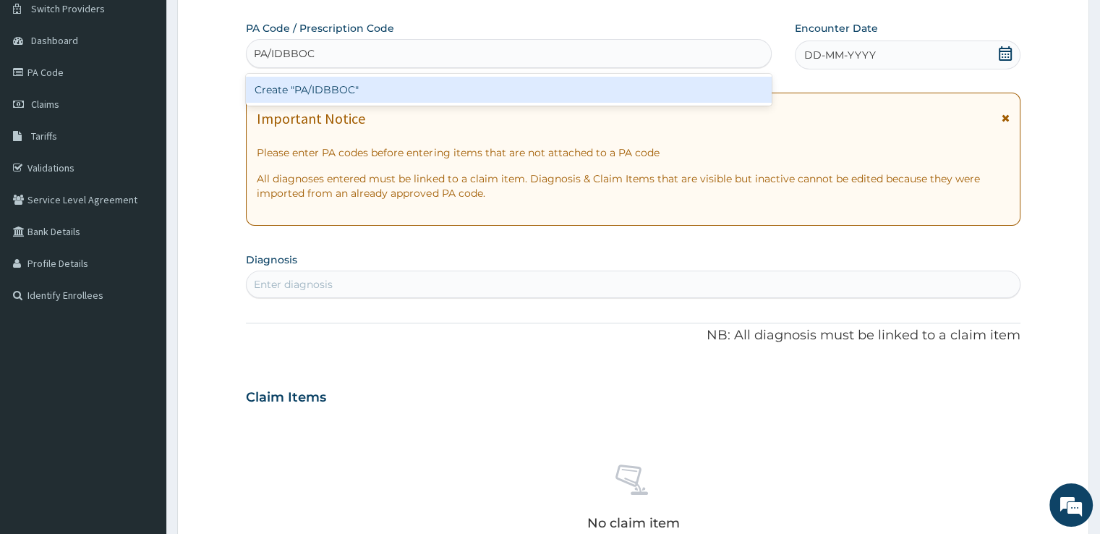
type input "PA/IDBBOC"
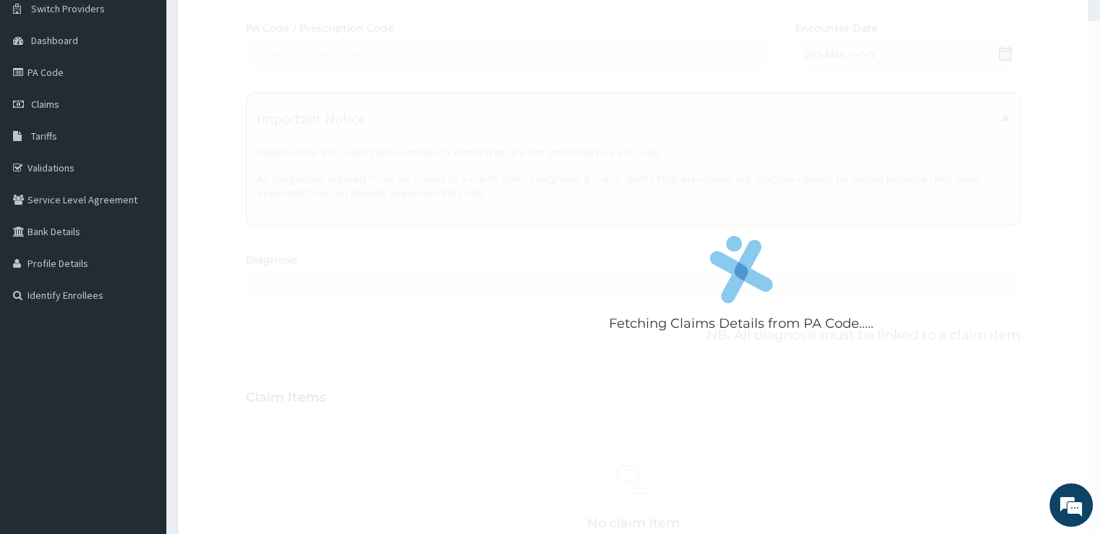
click at [267, 278] on div "Fetching Claims Details from PA Code..... PA Code / Prescription Code Enter Cod…" at bounding box center [633, 395] width 774 height 749
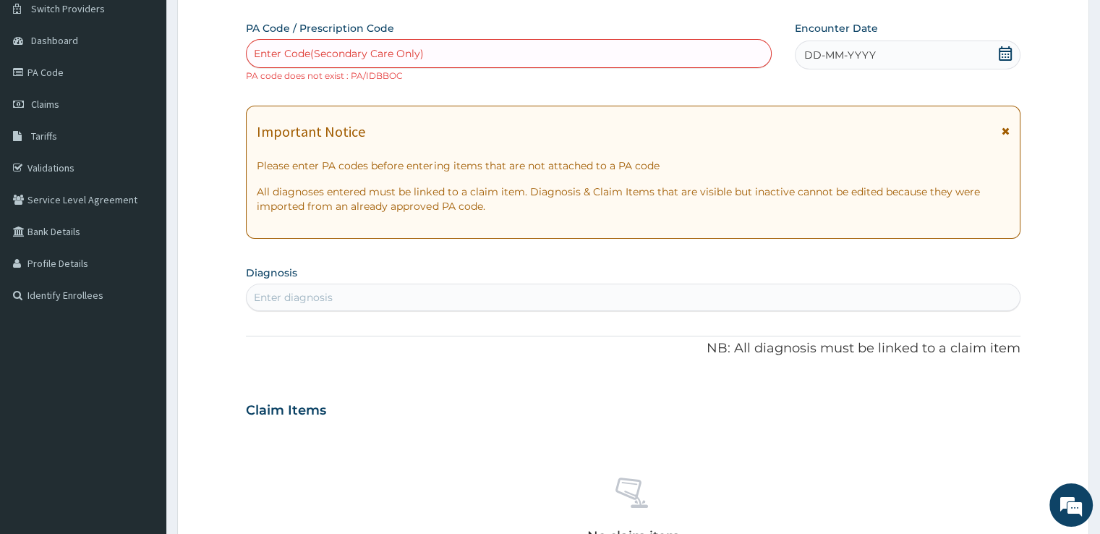
click at [263, 55] on div "Enter Code(Secondary Care Only)" at bounding box center [339, 53] width 170 height 14
type input "PA/IDBB0C"
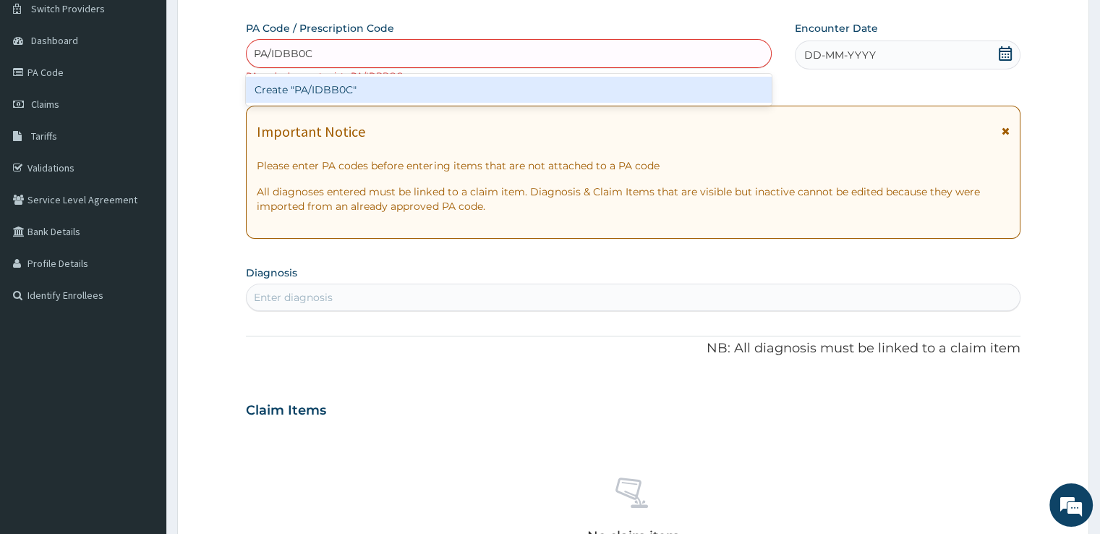
click at [281, 90] on div "Create "PA/IDBB0C"" at bounding box center [509, 90] width 526 height 26
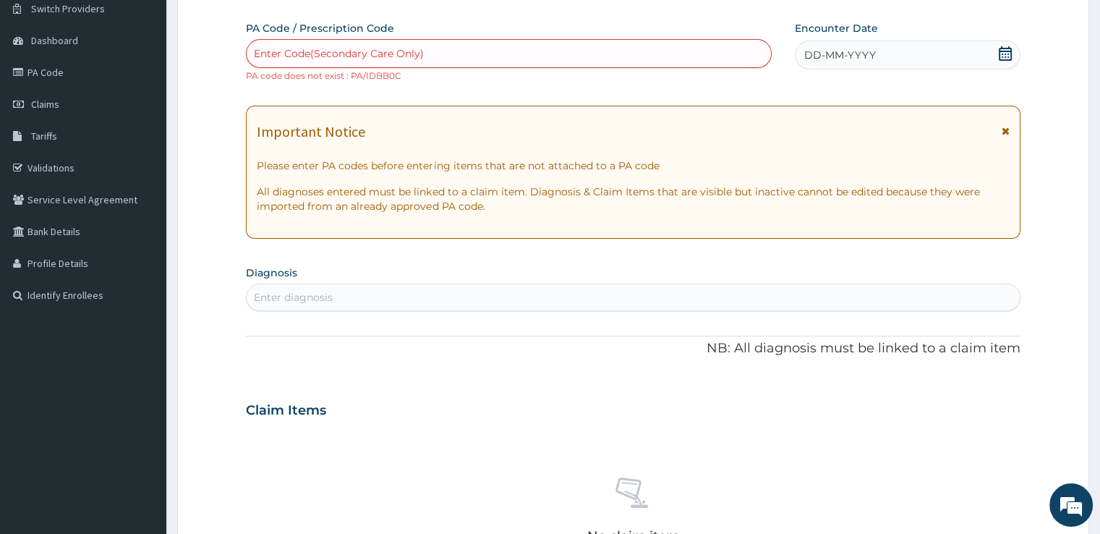
click at [271, 50] on div "Enter Code(Secondary Care Only)" at bounding box center [339, 53] width 170 height 14
type input "PA/1DBB0C"
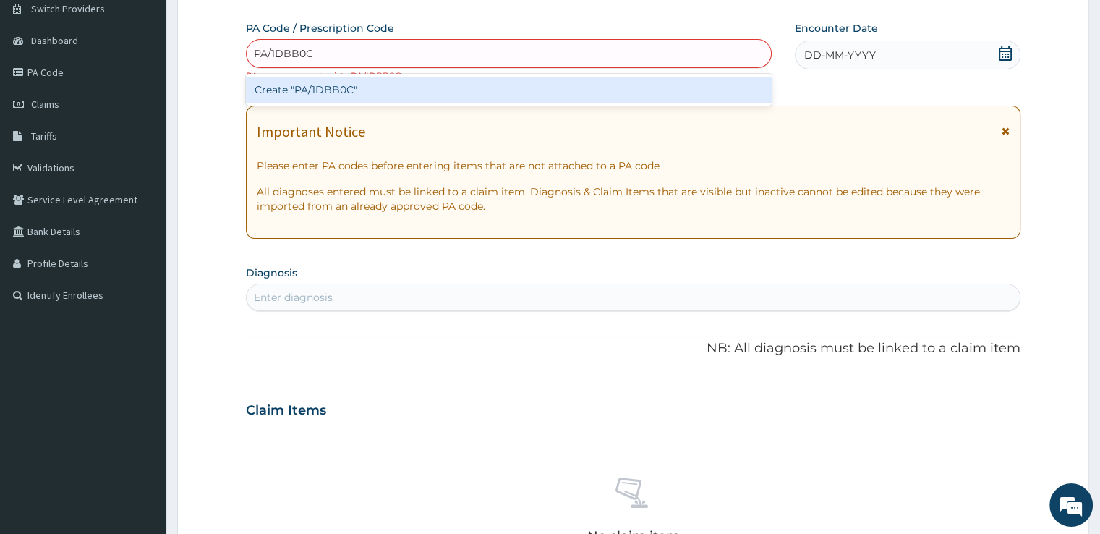
click at [294, 86] on div "Create "PA/1DBB0C"" at bounding box center [509, 90] width 526 height 26
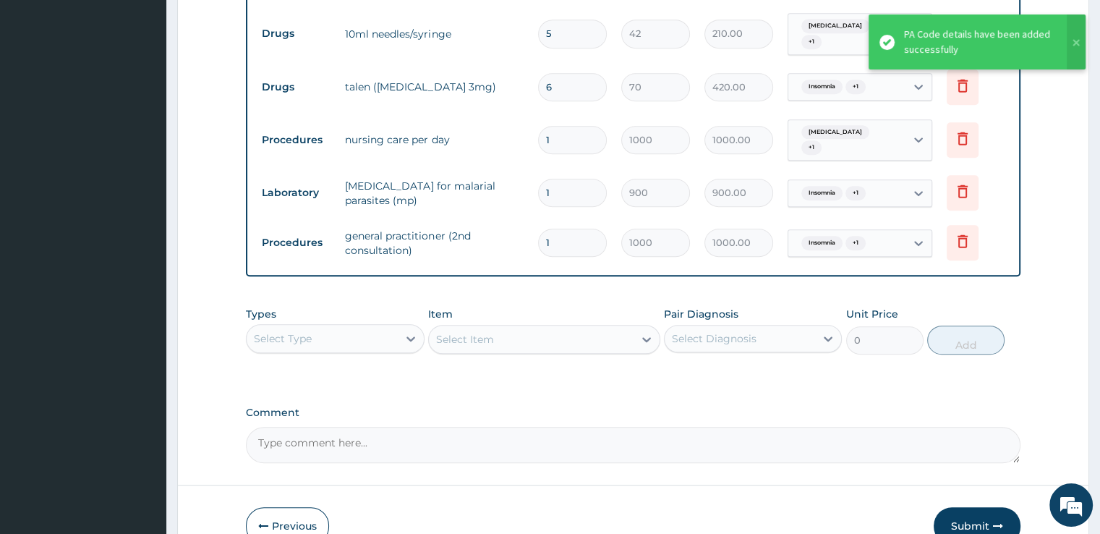
scroll to position [886, 0]
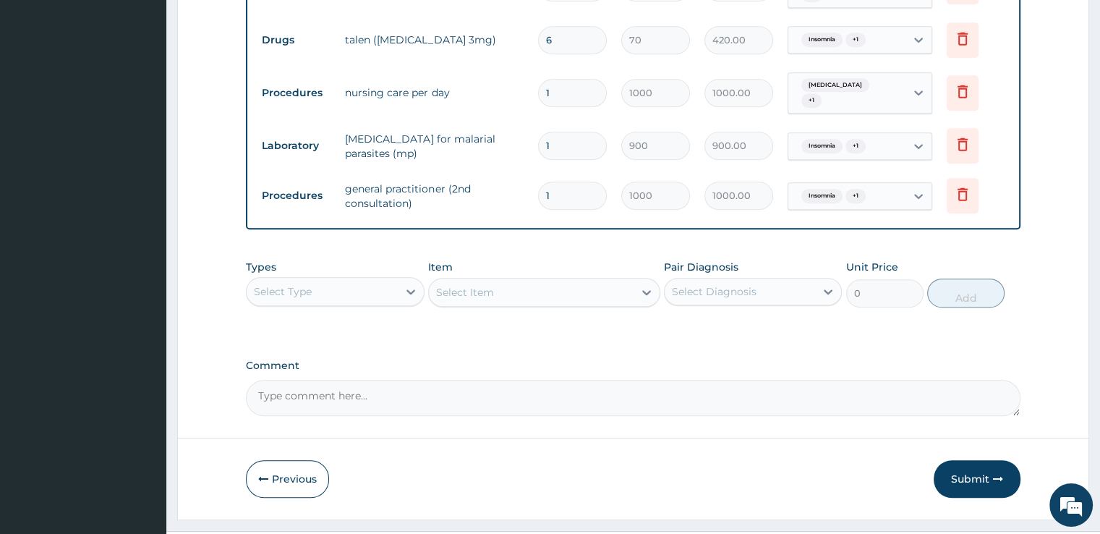
click at [972, 460] on button "Submit" at bounding box center [977, 479] width 87 height 38
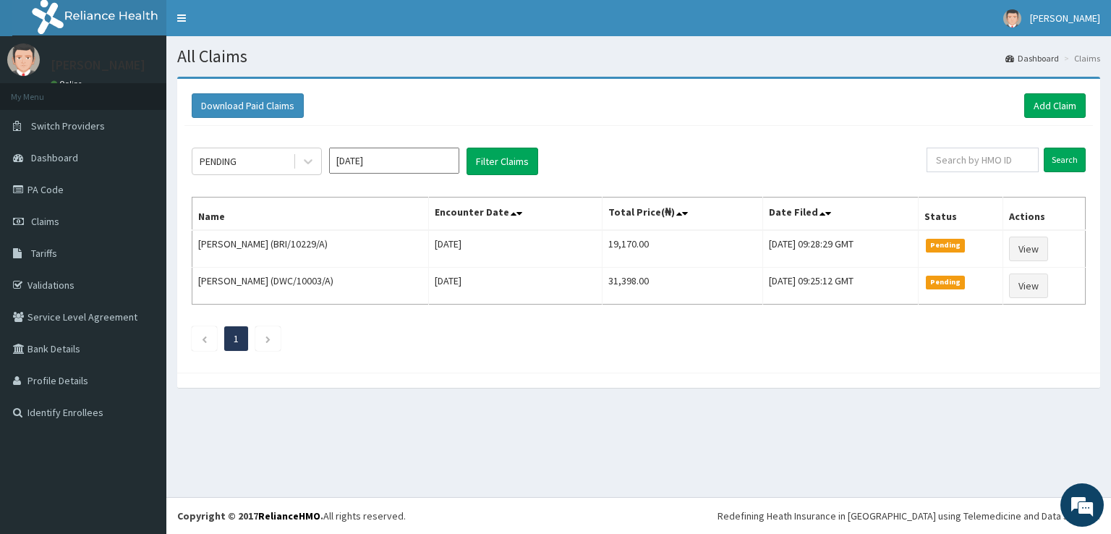
click at [610, 409] on section "Download Paid Claims Add Claim × Note you can only download claims within a max…" at bounding box center [638, 239] width 945 height 347
click at [1045, 109] on link "Add Claim" at bounding box center [1054, 105] width 61 height 25
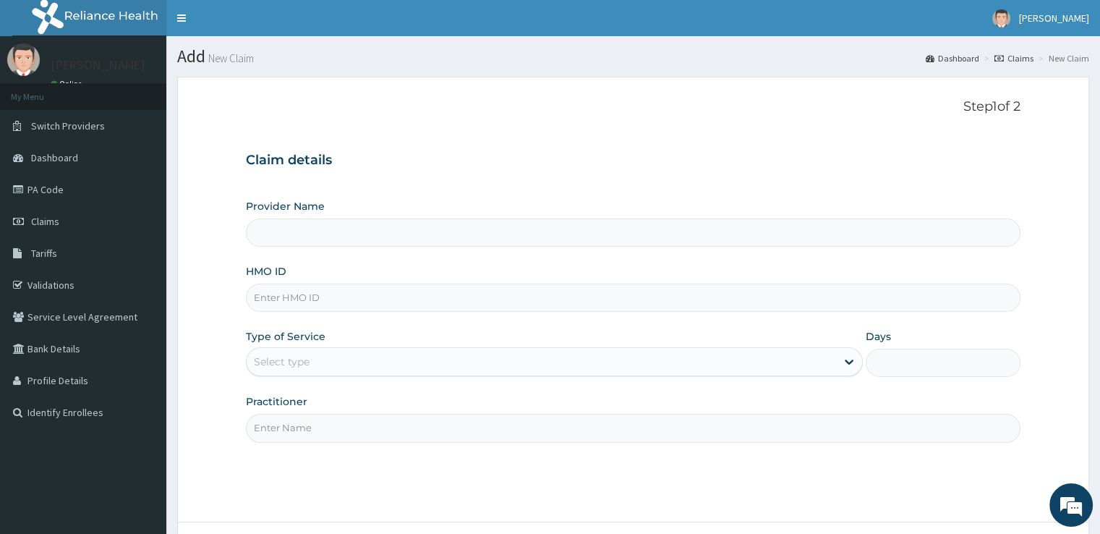
type input "Udan's Medical"
click at [266, 302] on input "HMO ID" at bounding box center [633, 298] width 774 height 28
type input "AML/10486/A"
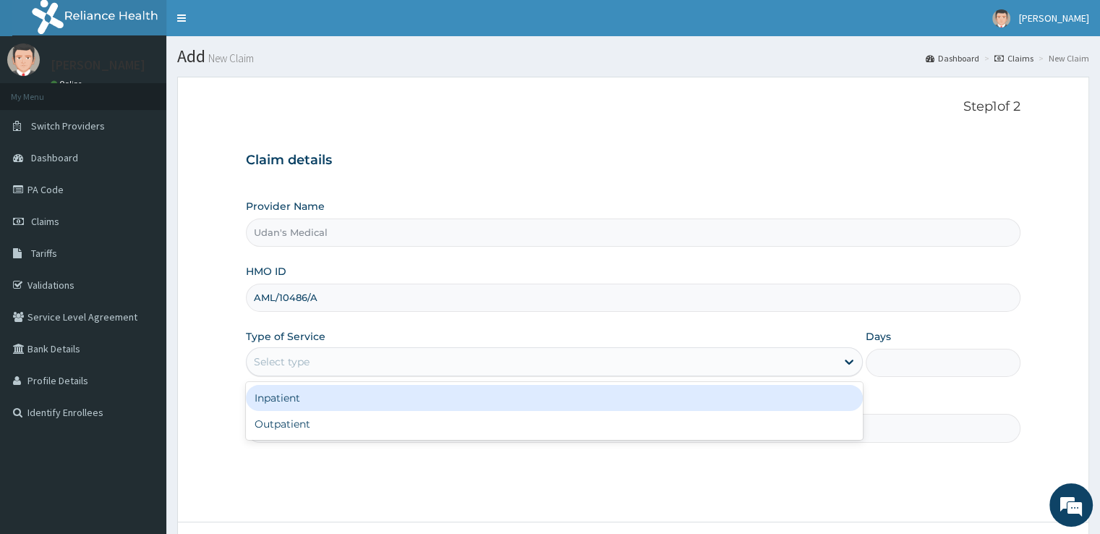
click at [283, 357] on div "Select type" at bounding box center [282, 361] width 56 height 14
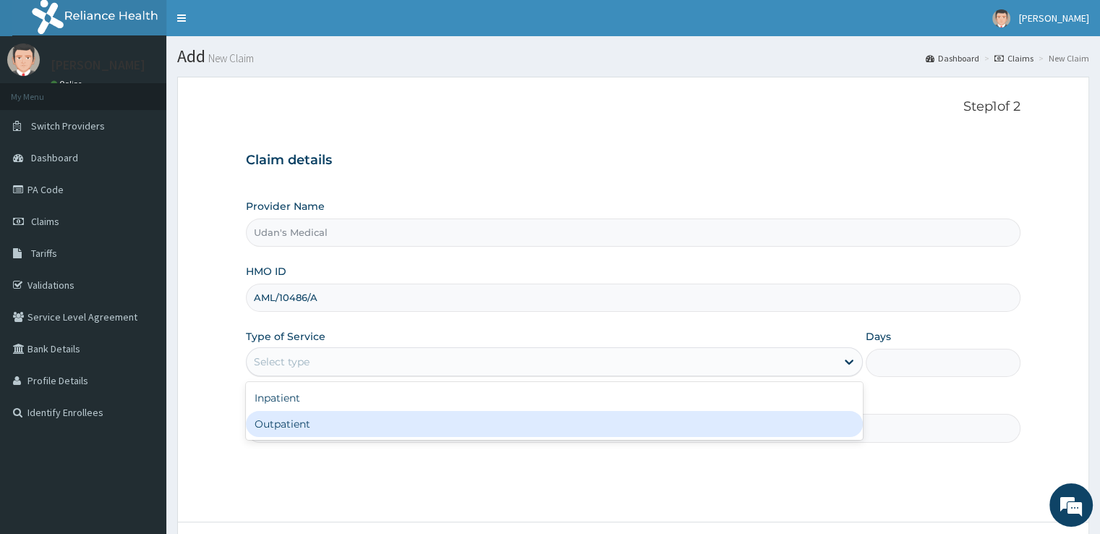
click at [295, 422] on div "Outpatient" at bounding box center [554, 424] width 617 height 26
type input "1"
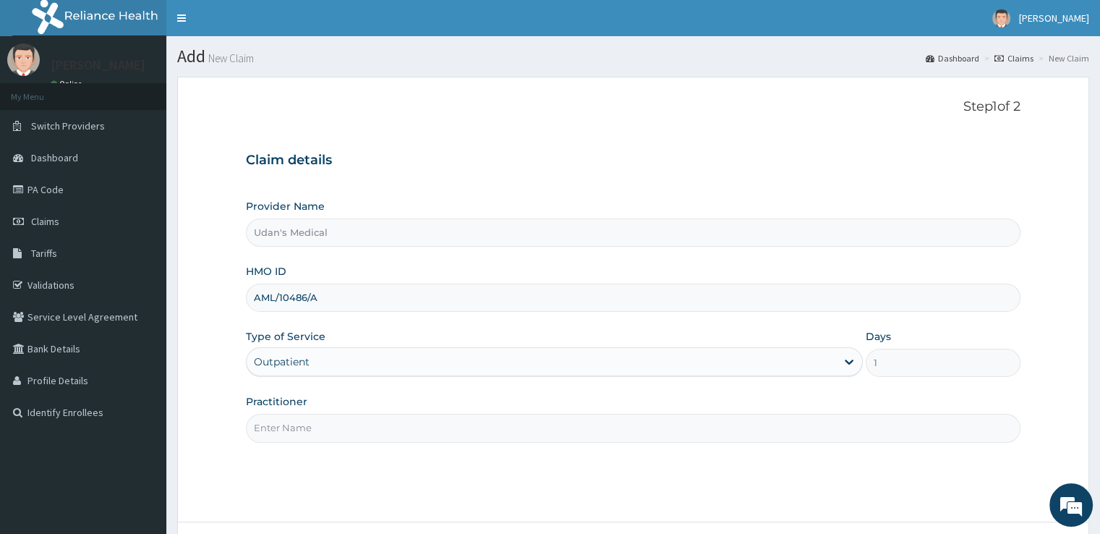
click at [308, 414] on input "Practitioner" at bounding box center [633, 428] width 774 height 28
type input "DOCTOR [PERSON_NAME]"
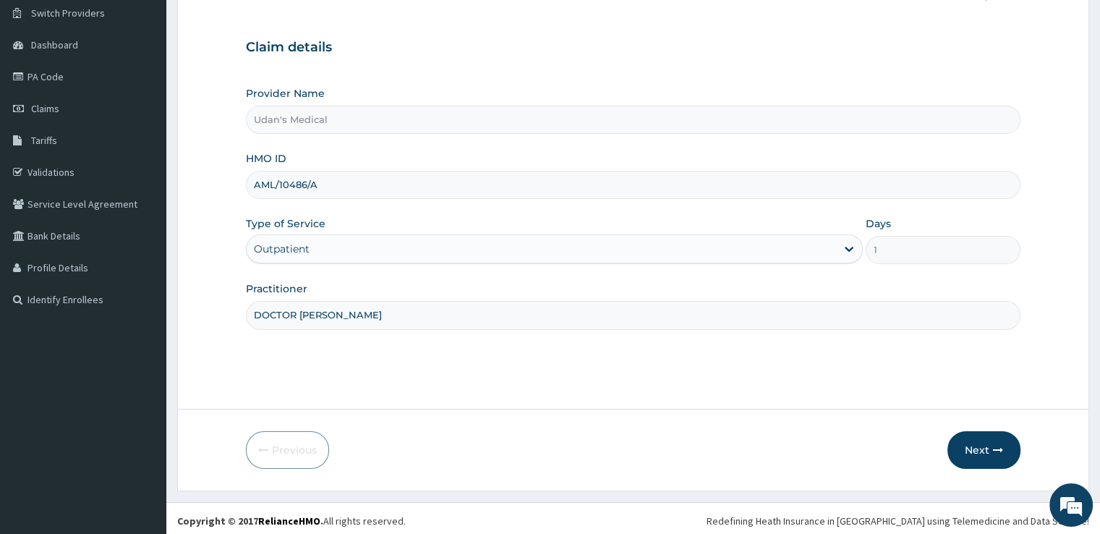
scroll to position [116, 0]
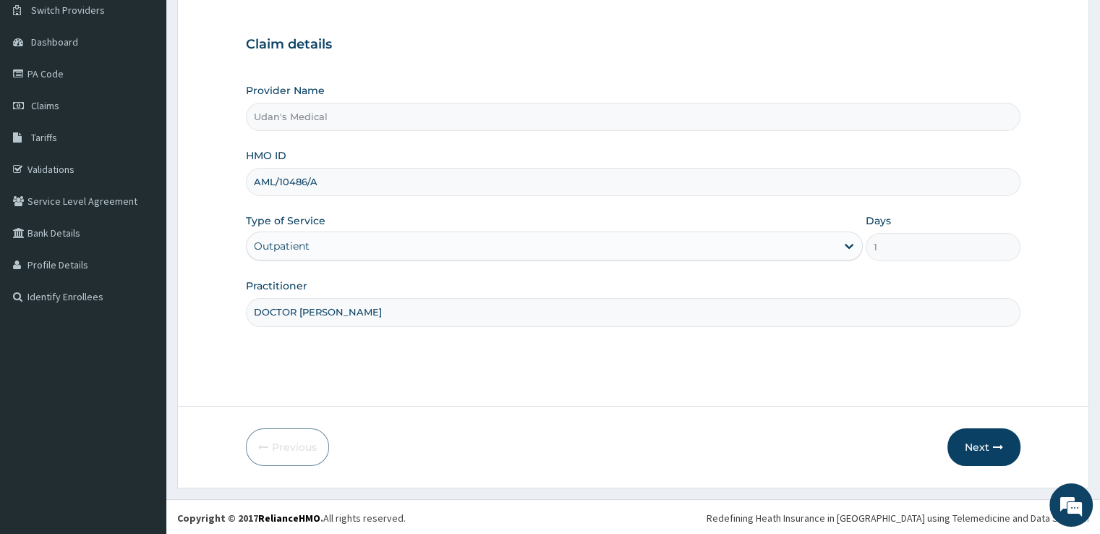
click at [973, 446] on button "Next" at bounding box center [983, 447] width 73 height 38
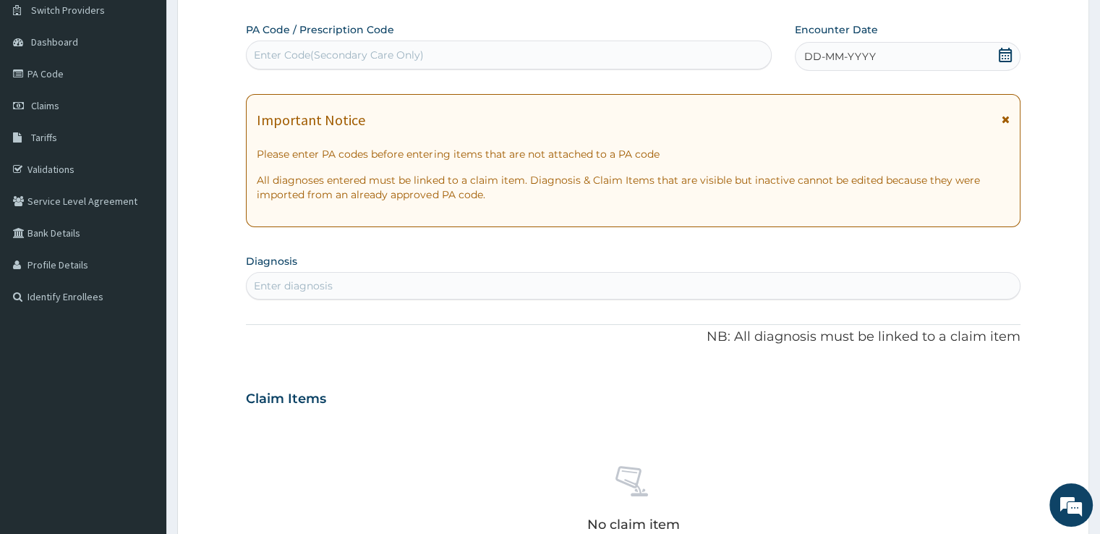
click at [268, 44] on div "Enter Code(Secondary Care Only)" at bounding box center [509, 54] width 524 height 23
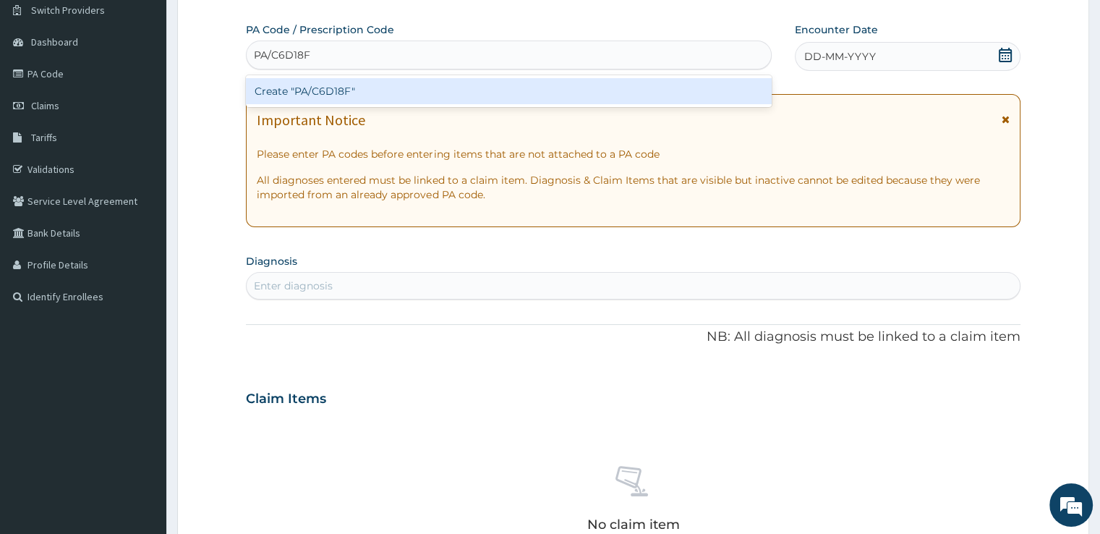
type input "PA/C6D18F"
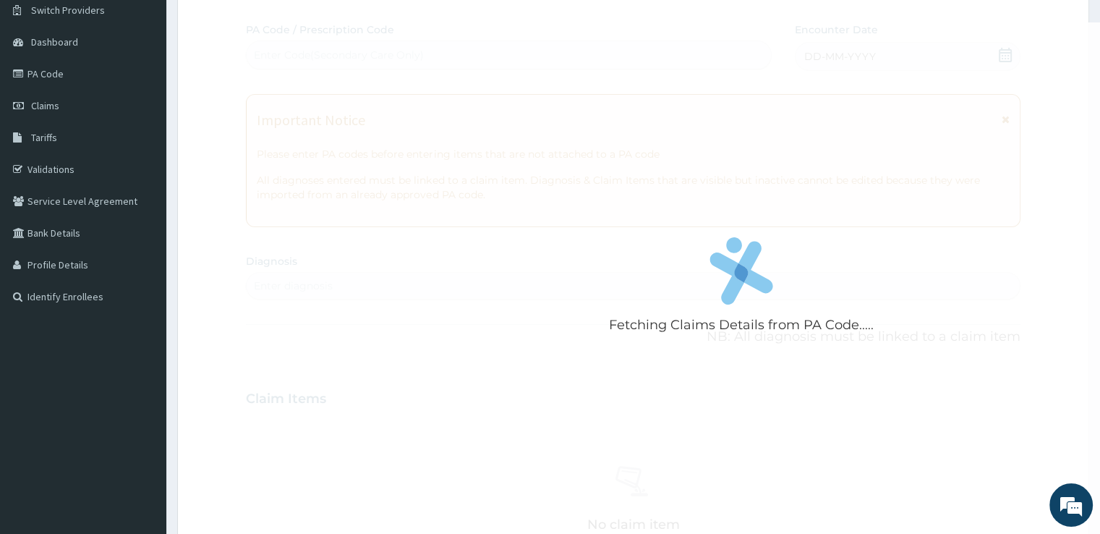
click at [293, 284] on div "Fetching Claims Details from PA Code..... PA Code / Prescription Code Enter Cod…" at bounding box center [633, 396] width 774 height 749
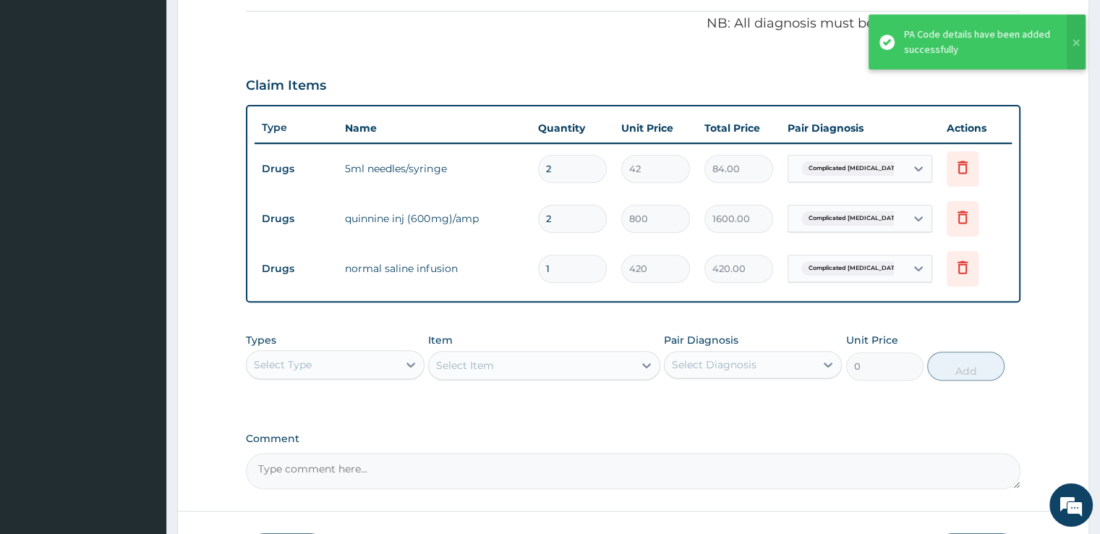
click at [293, 284] on tr "Drugs normal saline infusion 1 420 420.00 Complicated malaria Delete" at bounding box center [633, 269] width 756 height 50
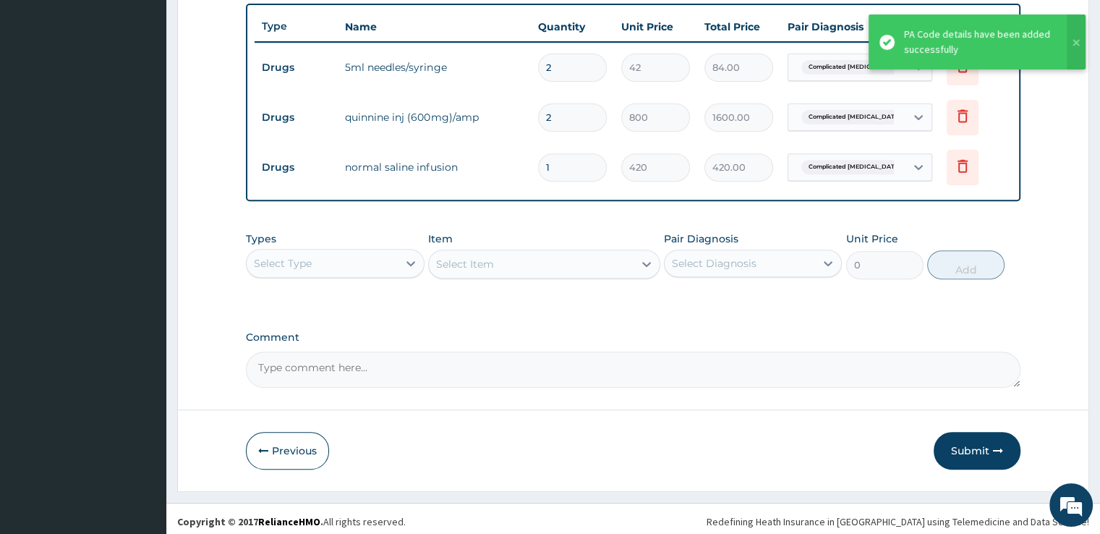
scroll to position [538, 0]
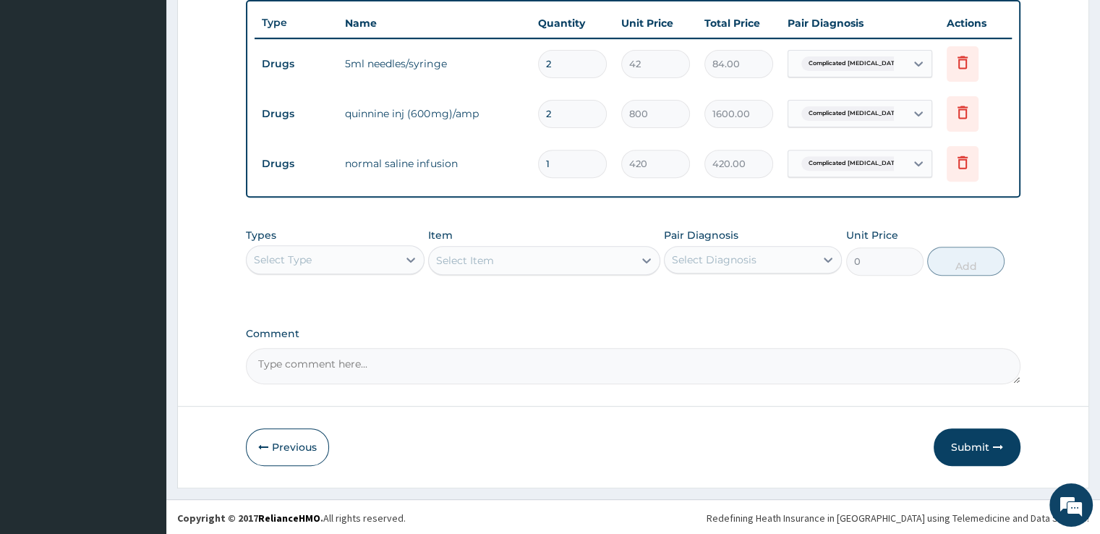
click at [969, 443] on button "Submit" at bounding box center [977, 447] width 87 height 38
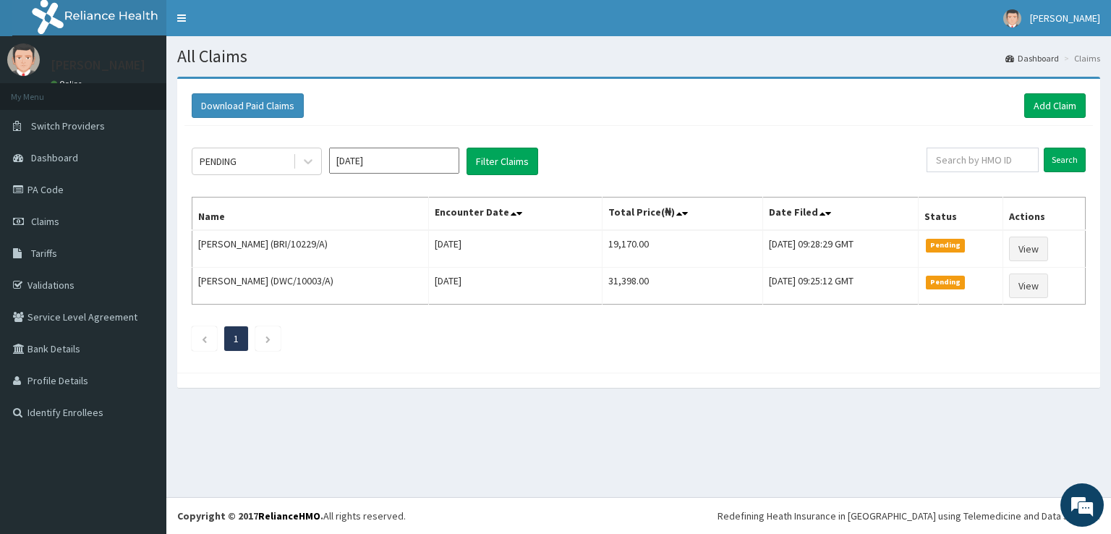
click at [59, 191] on link "PA Code" at bounding box center [83, 190] width 166 height 32
click at [1044, 101] on link "Add Claim" at bounding box center [1054, 105] width 61 height 25
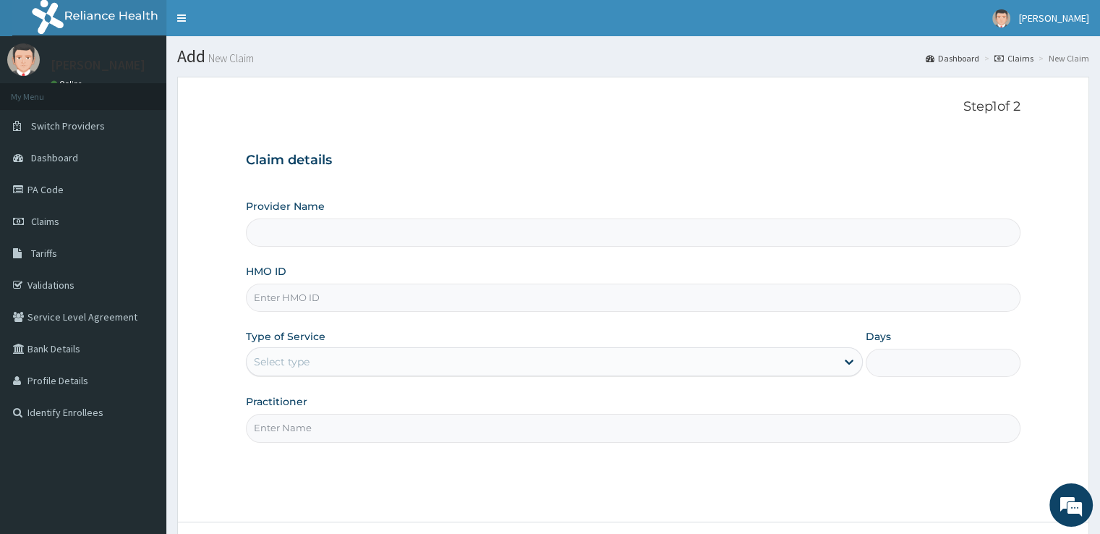
type input "Udan's Medical"
click at [299, 289] on input "HMO ID" at bounding box center [633, 298] width 774 height 28
type input "GVP/10010/B"
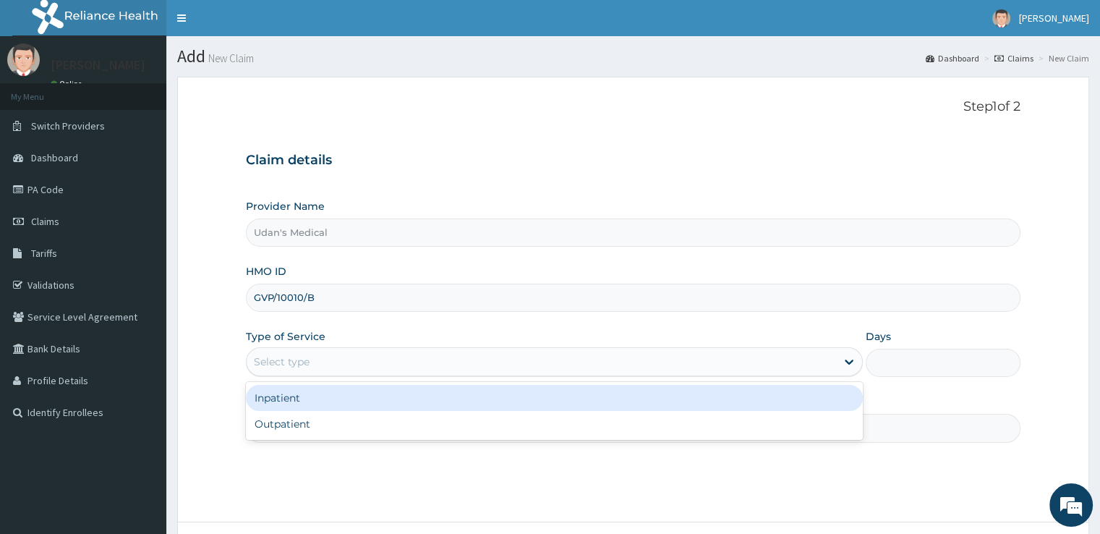
click at [318, 362] on div "Select type" at bounding box center [541, 361] width 589 height 23
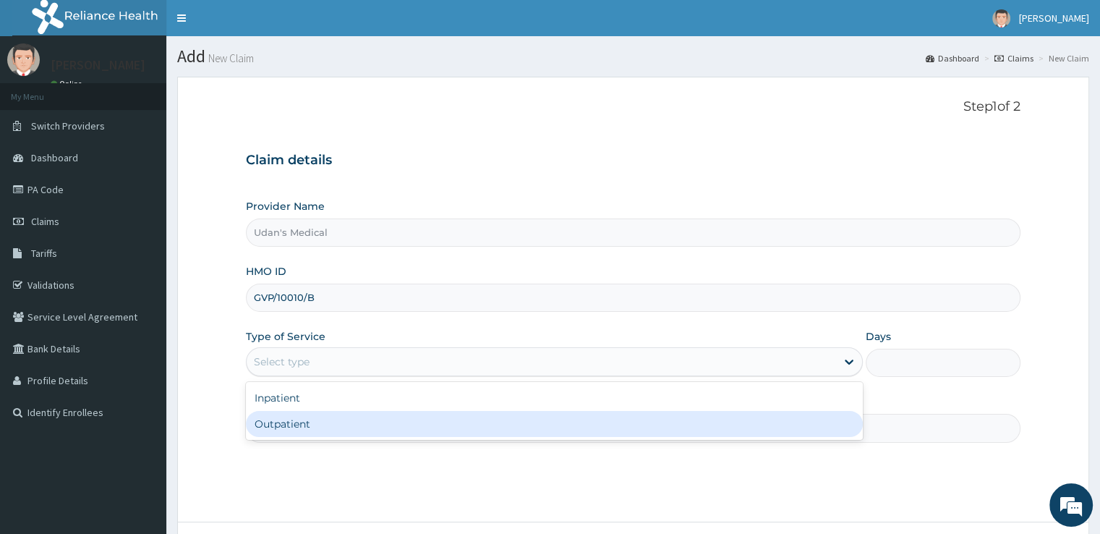
click at [304, 427] on div "Outpatient" at bounding box center [554, 424] width 617 height 26
type input "1"
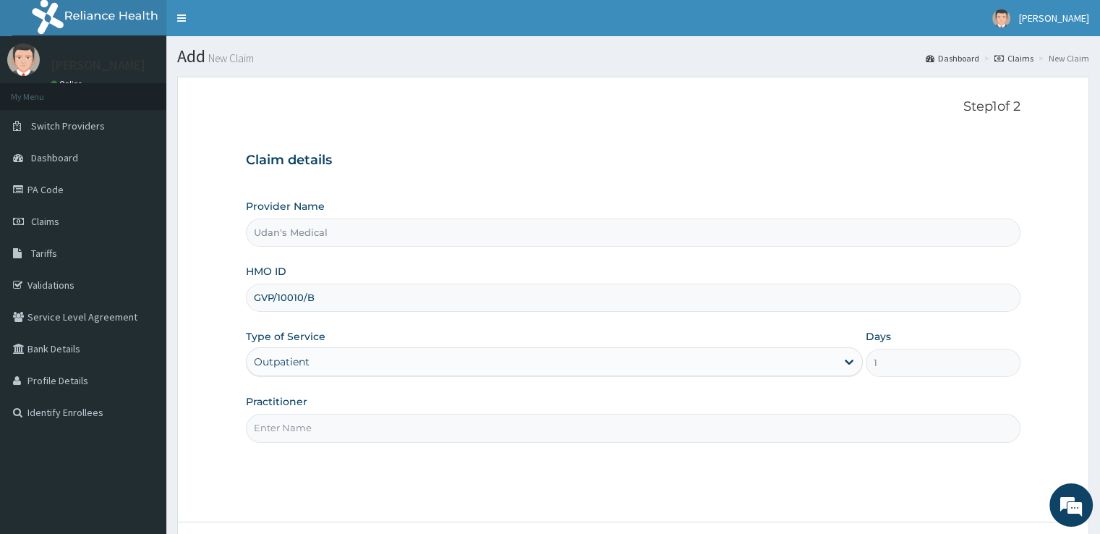
click at [317, 429] on input "Practitioner" at bounding box center [633, 428] width 774 height 28
type input "DOCTOR [PERSON_NAME]"
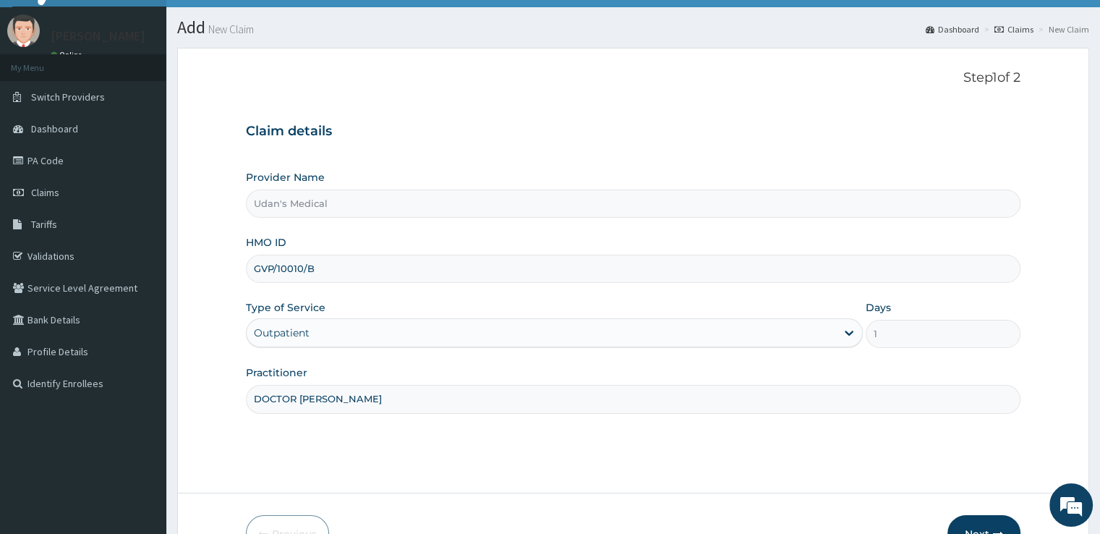
scroll to position [58, 0]
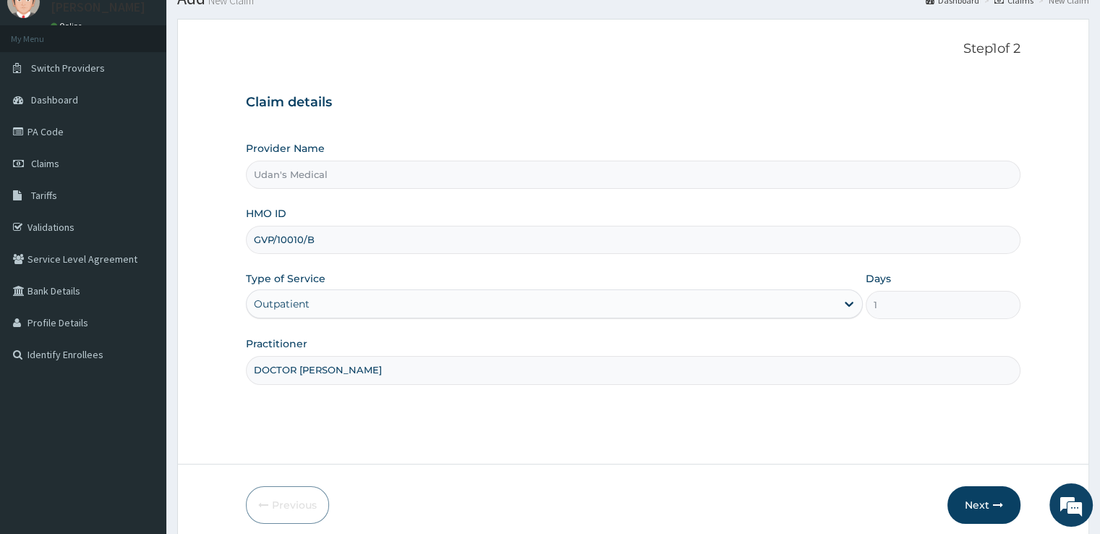
click at [972, 503] on button "Next" at bounding box center [983, 505] width 73 height 38
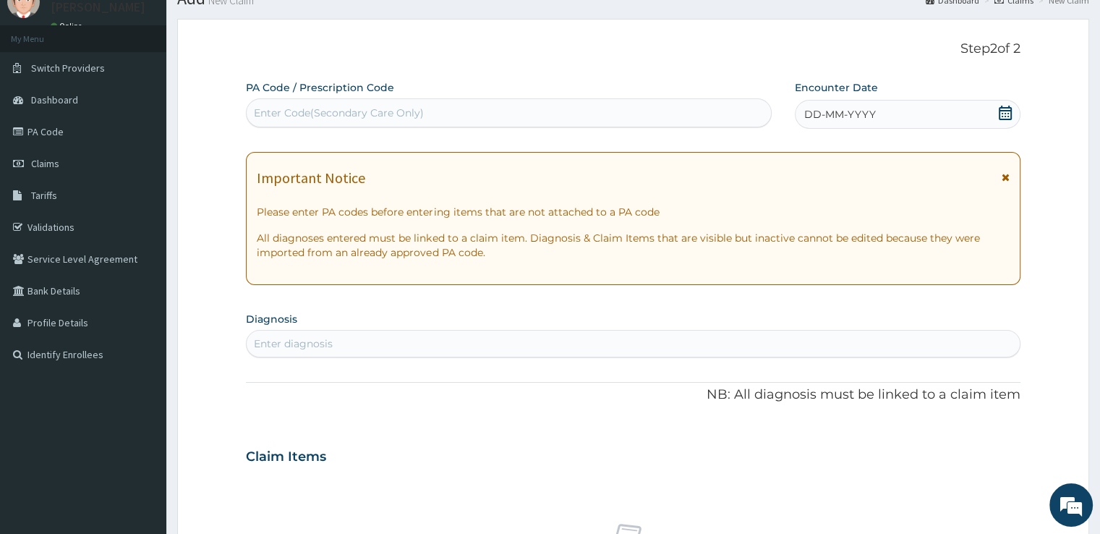
click at [267, 116] on div "Enter Code(Secondary Care Only)" at bounding box center [339, 113] width 170 height 14
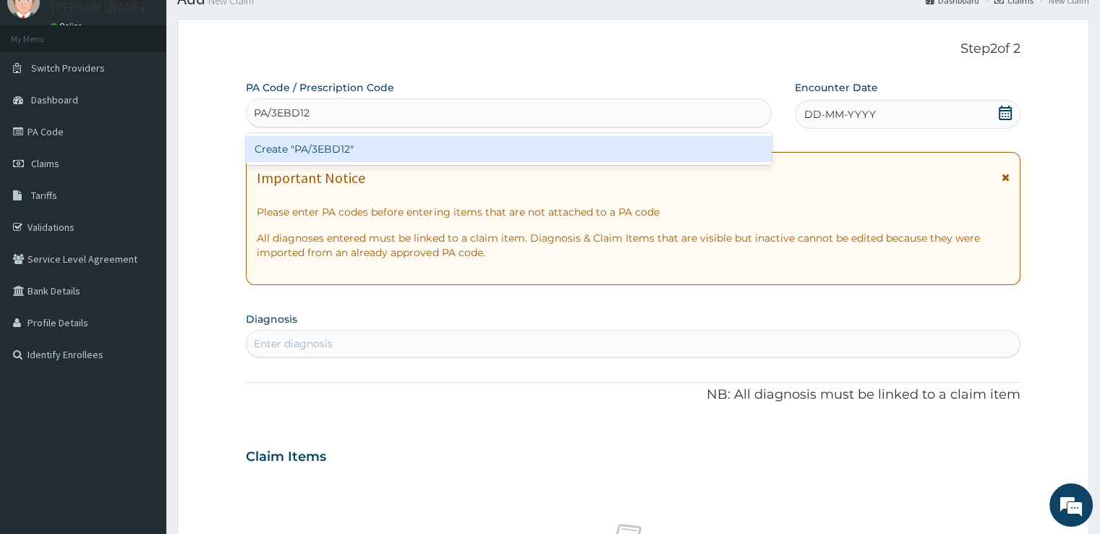
type input "PA/3EBD12"
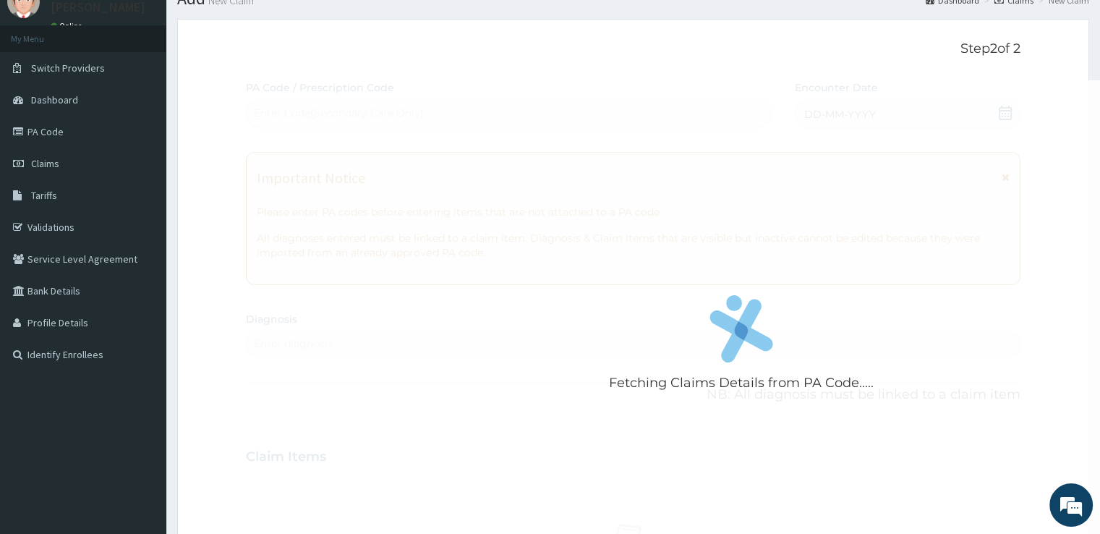
click at [304, 348] on div "Fetching Claims Details from PA Code..... PA Code / Prescription Code Enter Cod…" at bounding box center [633, 454] width 774 height 749
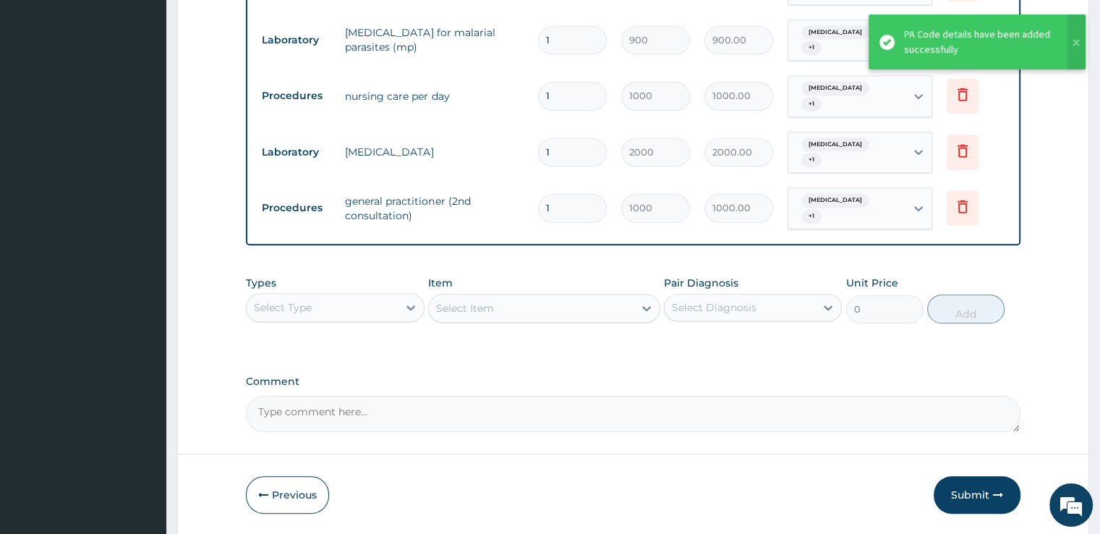
scroll to position [922, 0]
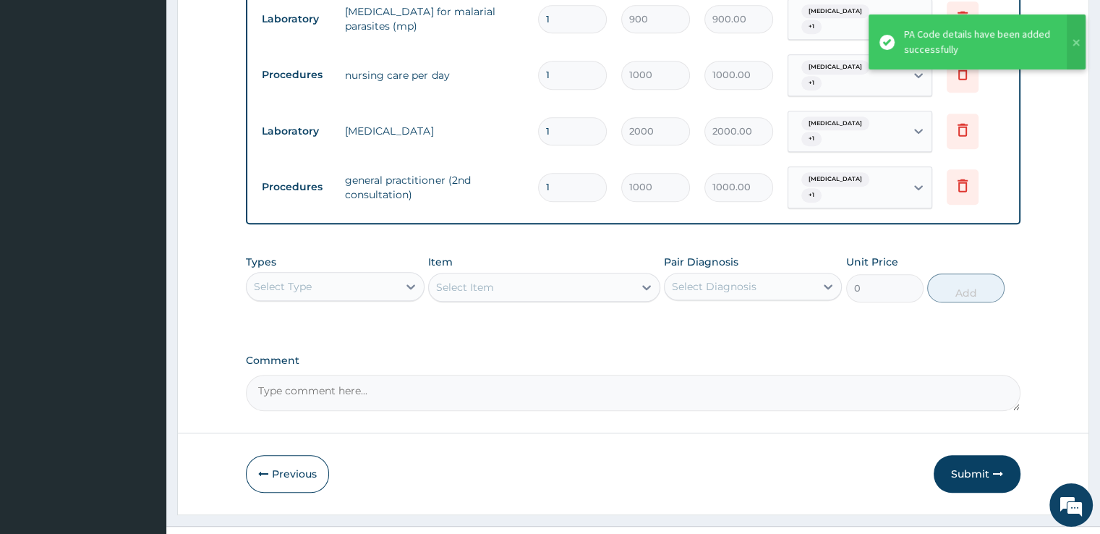
click at [976, 455] on button "Submit" at bounding box center [977, 474] width 87 height 38
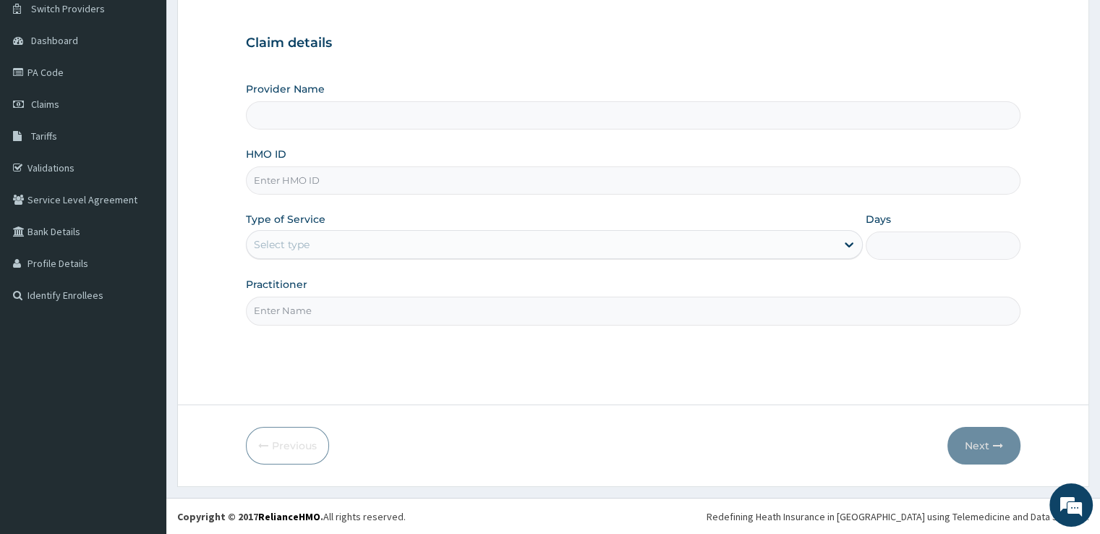
type input "Udan's Medical"
